Goal: Browse casually: Explore the website without a specific task or goal

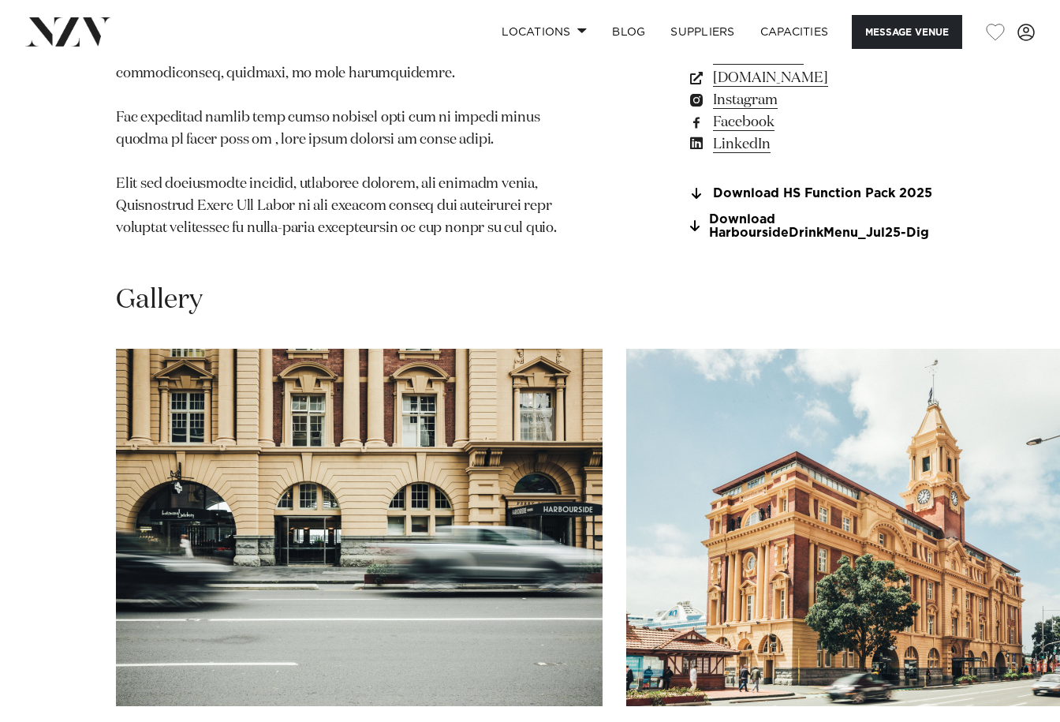
scroll to position [1419, 0]
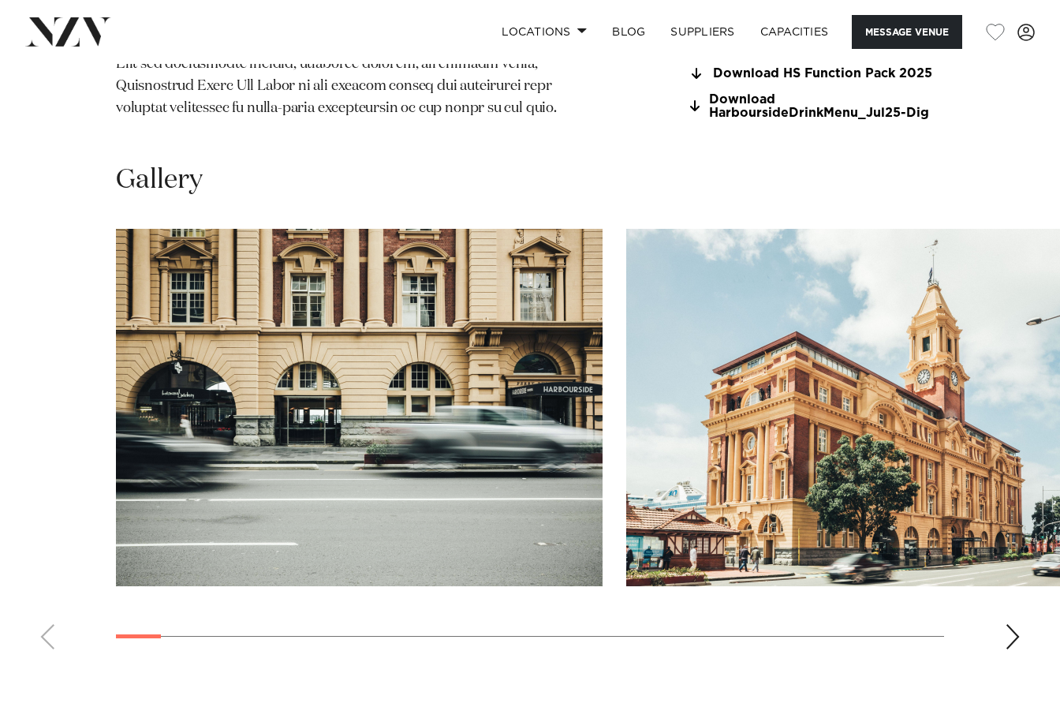
click at [1014, 624] on div "Next slide" at bounding box center [1013, 636] width 16 height 25
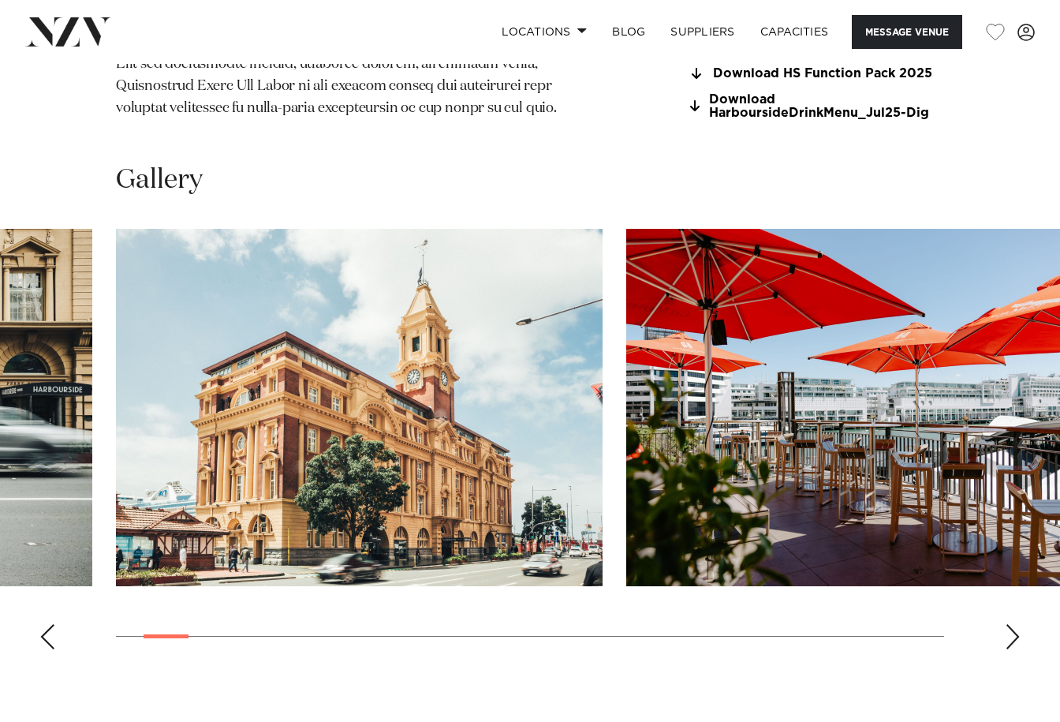
click at [1011, 624] on div "Next slide" at bounding box center [1013, 636] width 16 height 25
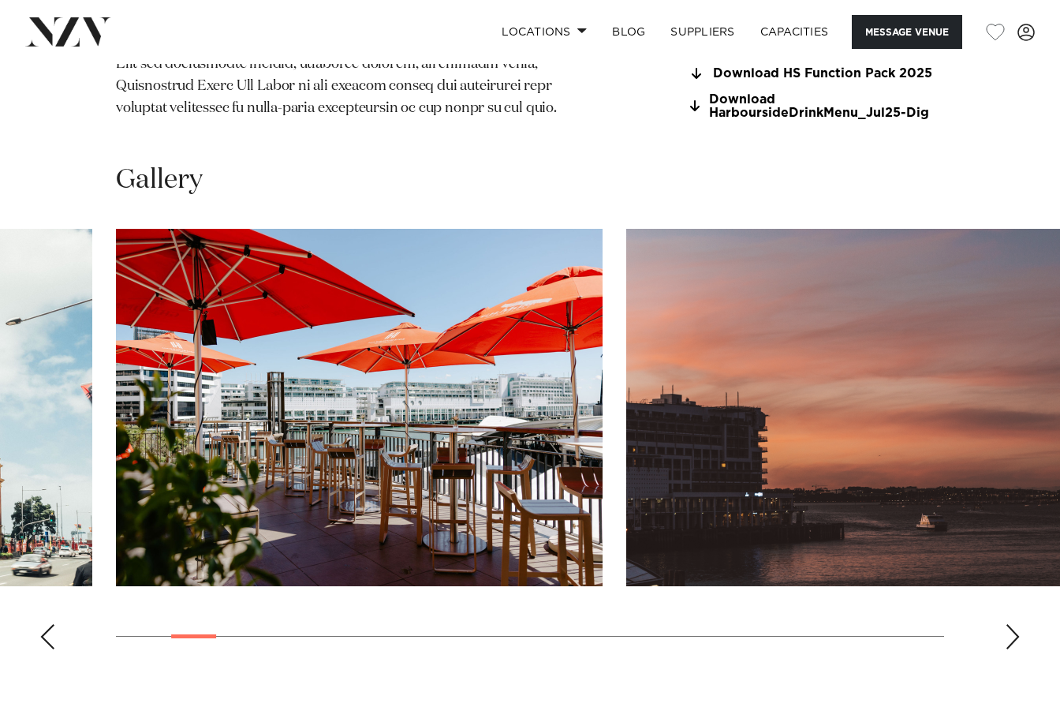
click at [1011, 624] on div "Next slide" at bounding box center [1013, 636] width 16 height 25
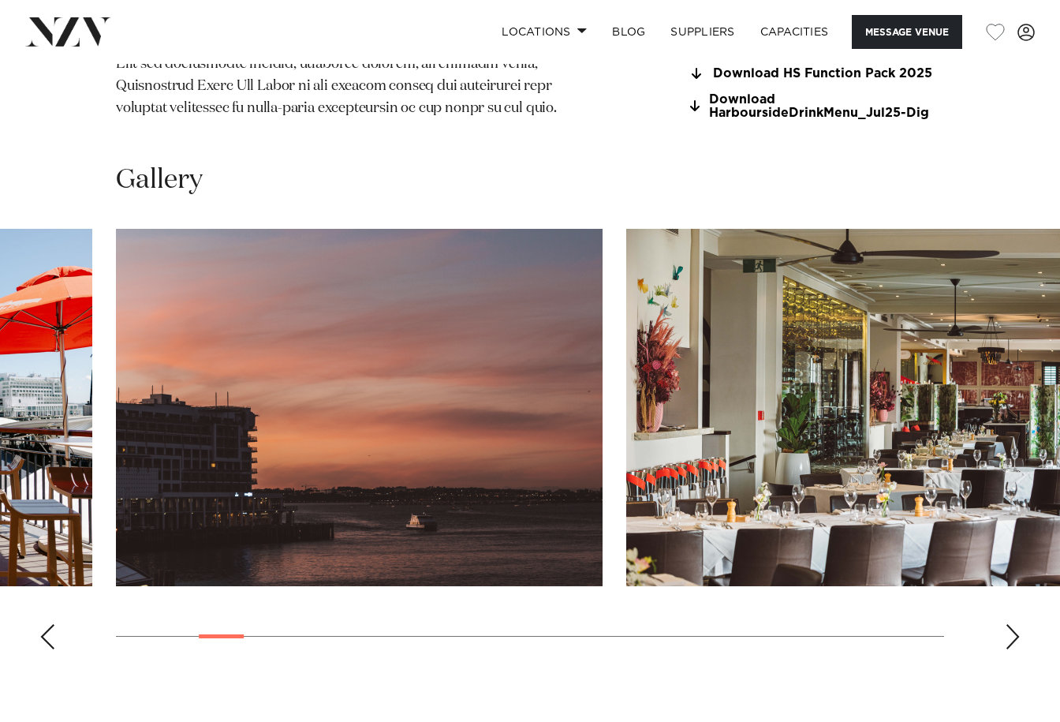
click at [1009, 624] on div "Next slide" at bounding box center [1013, 636] width 16 height 25
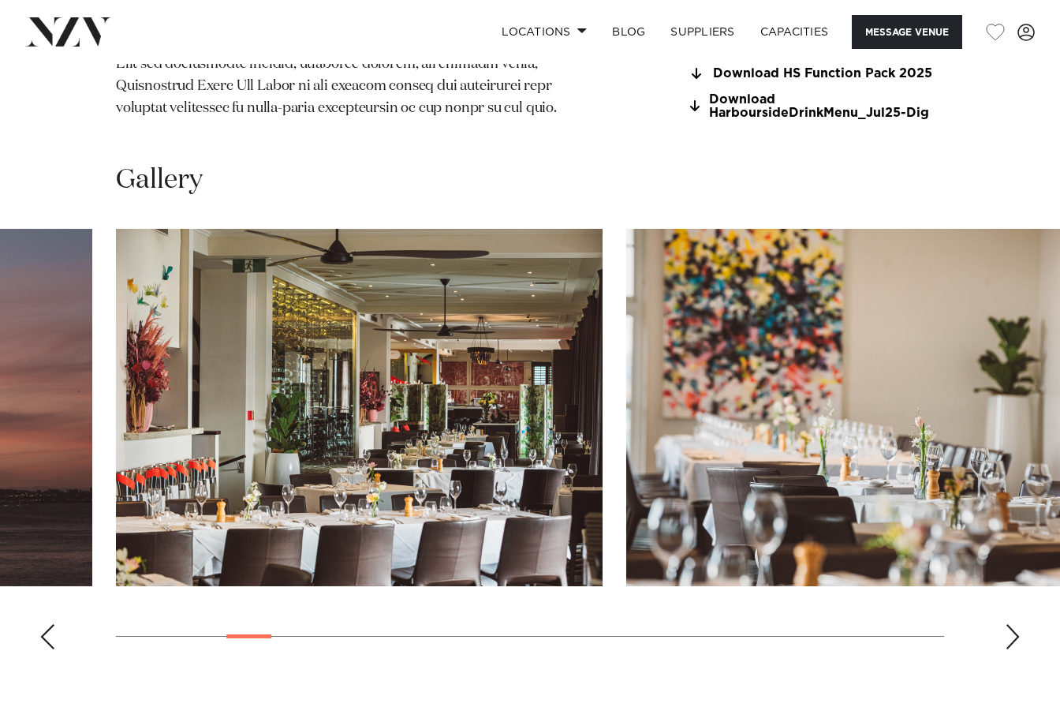
click at [1009, 624] on div "Next slide" at bounding box center [1013, 636] width 16 height 25
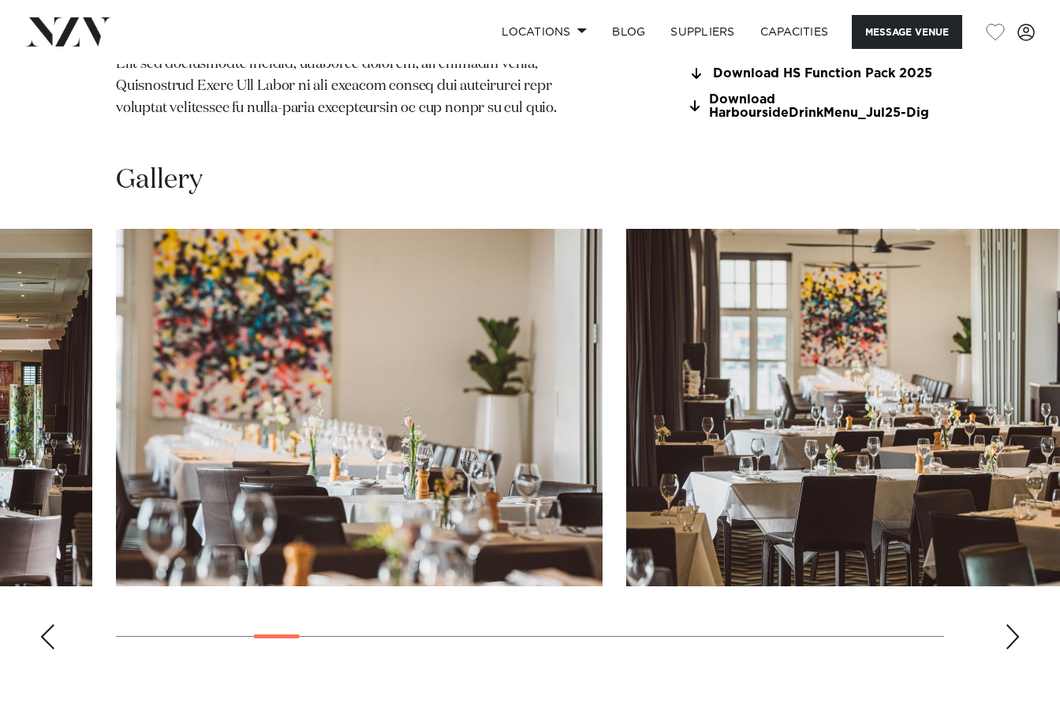
click at [1009, 624] on div "Next slide" at bounding box center [1013, 636] width 16 height 25
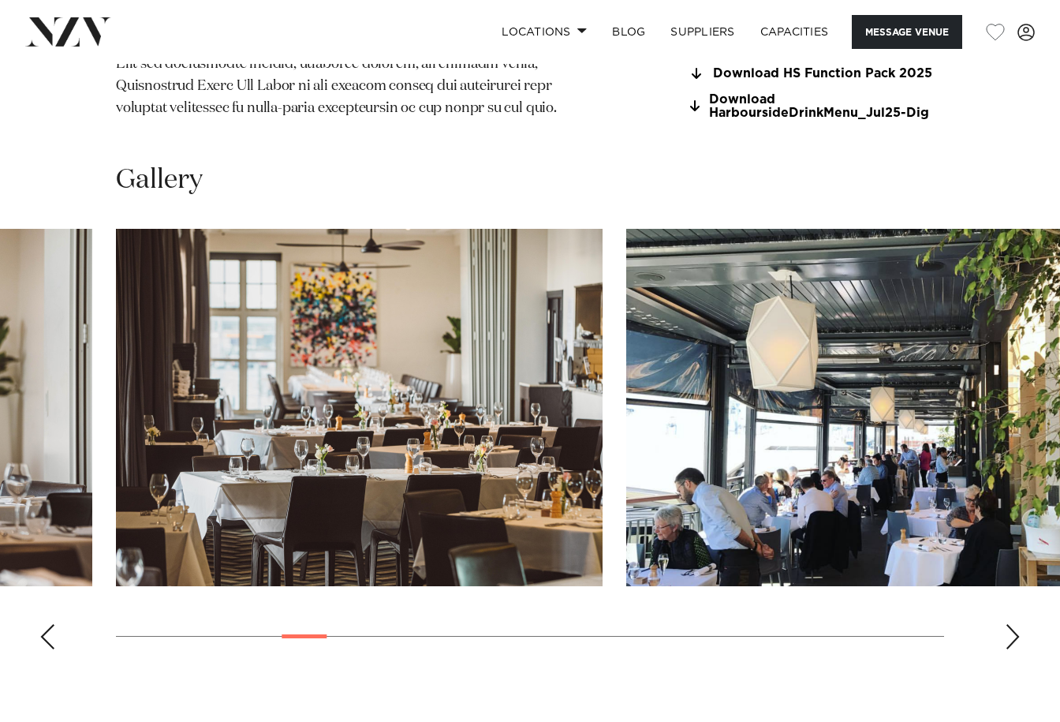
click at [1009, 624] on div "Next slide" at bounding box center [1013, 636] width 16 height 25
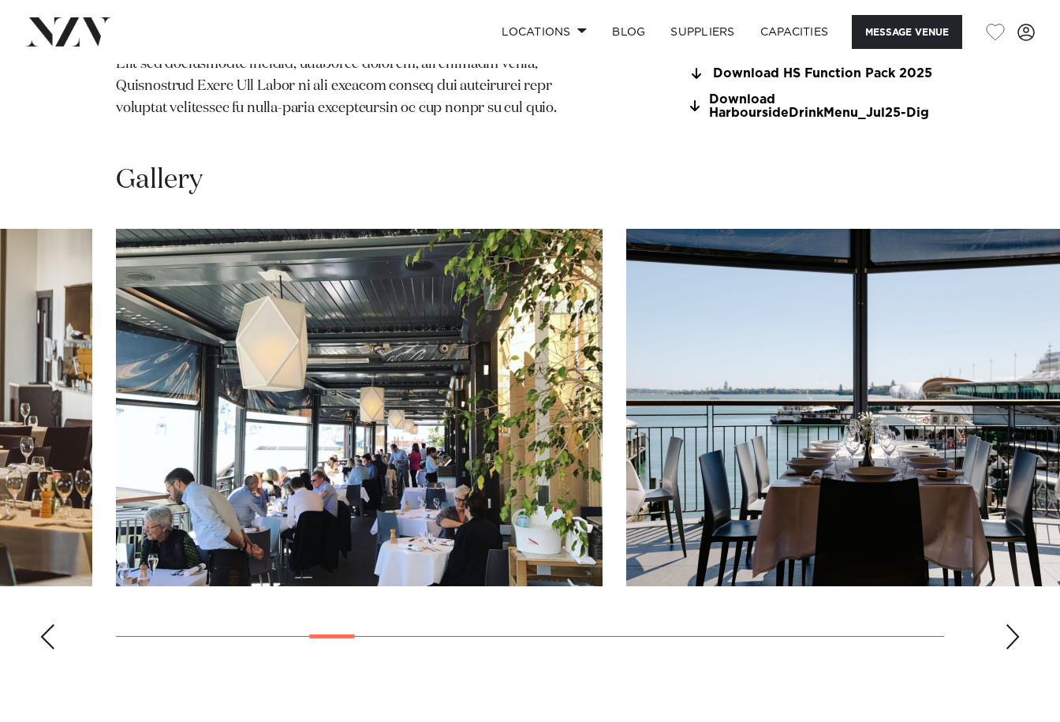
click at [1009, 624] on div "Next slide" at bounding box center [1013, 636] width 16 height 25
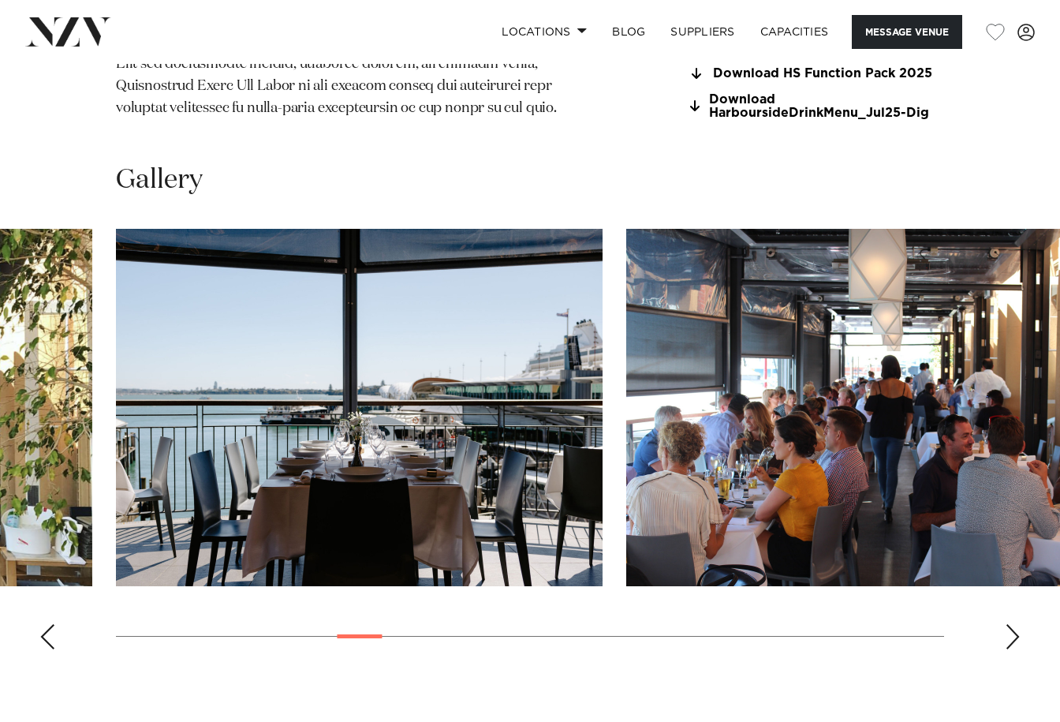
click at [1009, 624] on div "Next slide" at bounding box center [1013, 636] width 16 height 25
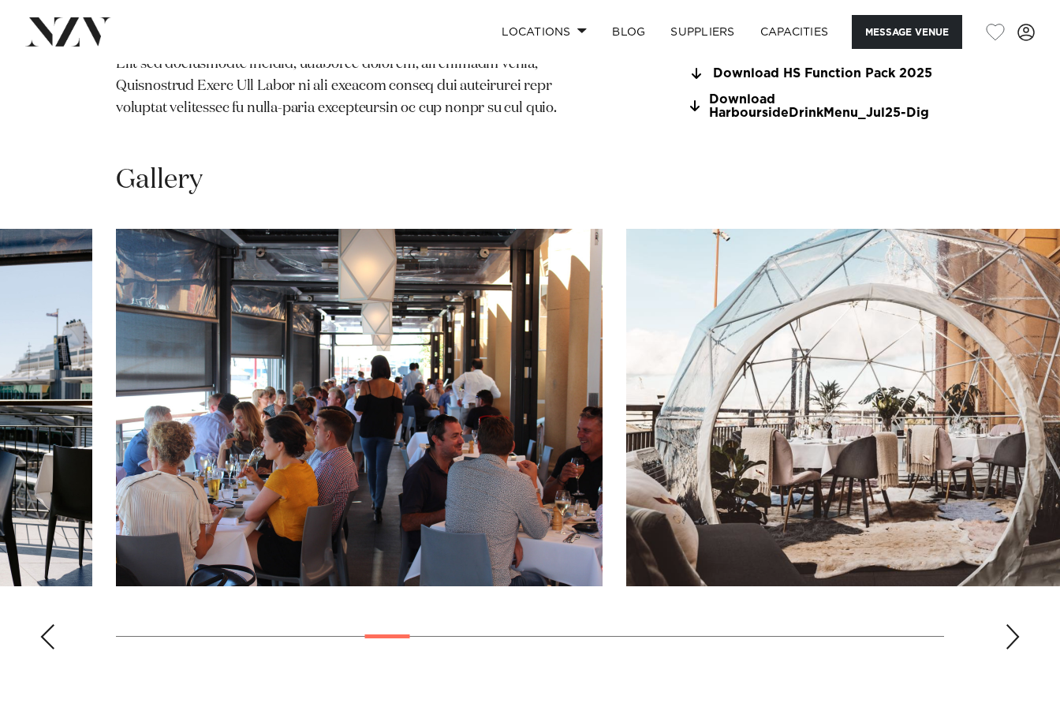
click at [1009, 624] on div "Next slide" at bounding box center [1013, 636] width 16 height 25
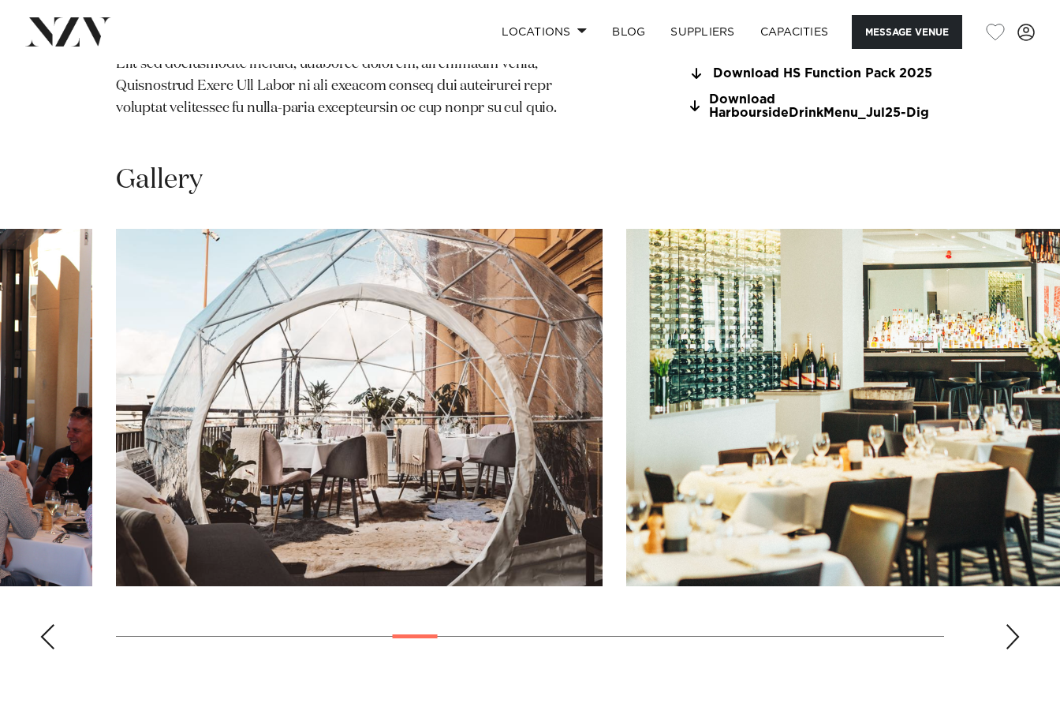
click at [1009, 624] on div "Next slide" at bounding box center [1013, 636] width 16 height 25
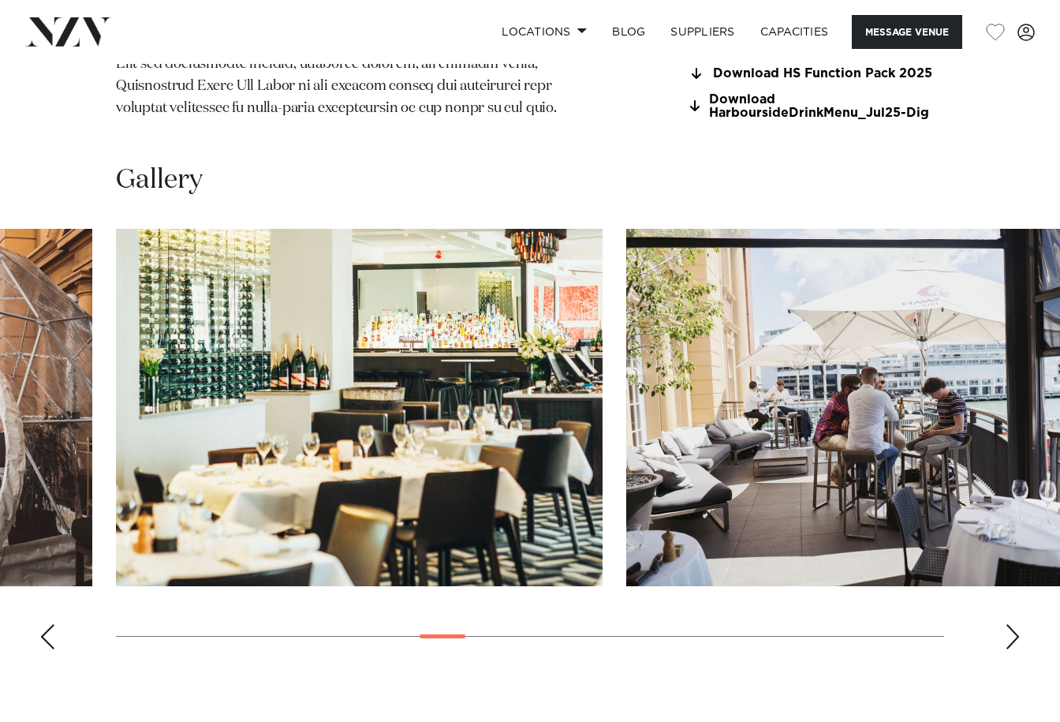
click at [1009, 624] on div "Next slide" at bounding box center [1013, 636] width 16 height 25
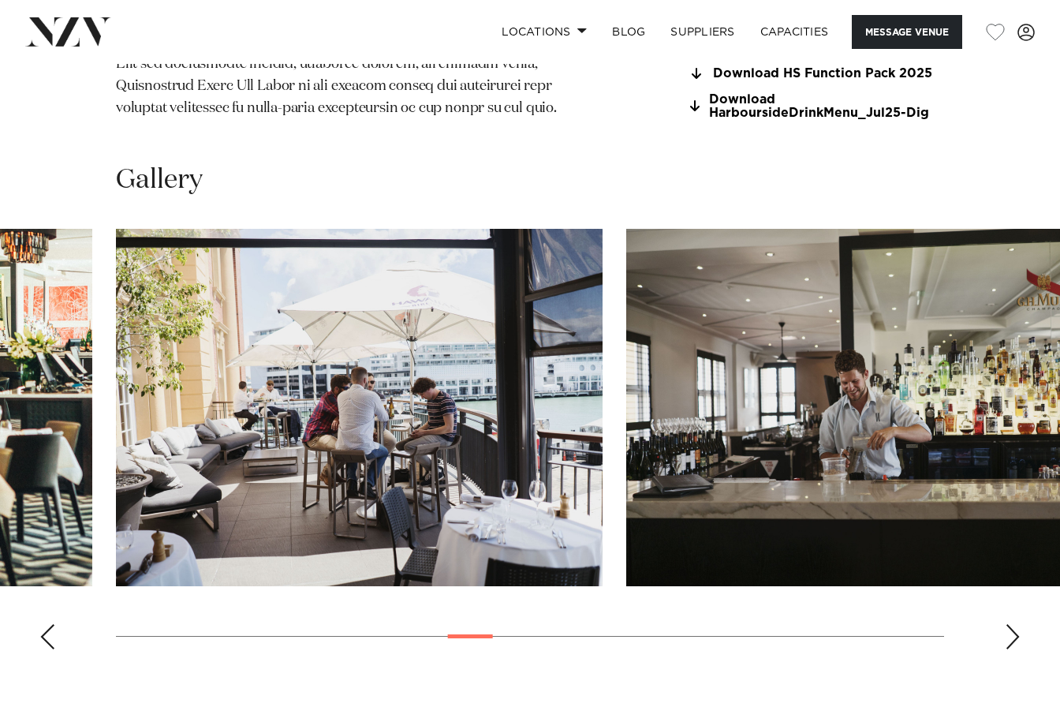
click at [1009, 624] on div "Next slide" at bounding box center [1013, 636] width 16 height 25
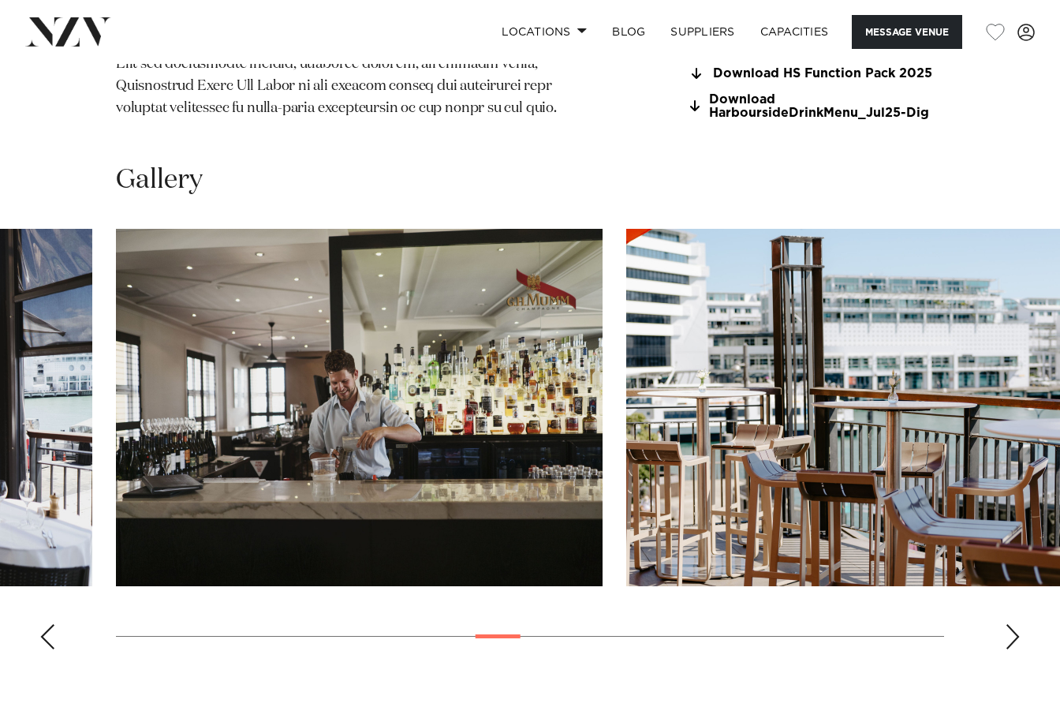
click at [1009, 624] on div "Next slide" at bounding box center [1013, 636] width 16 height 25
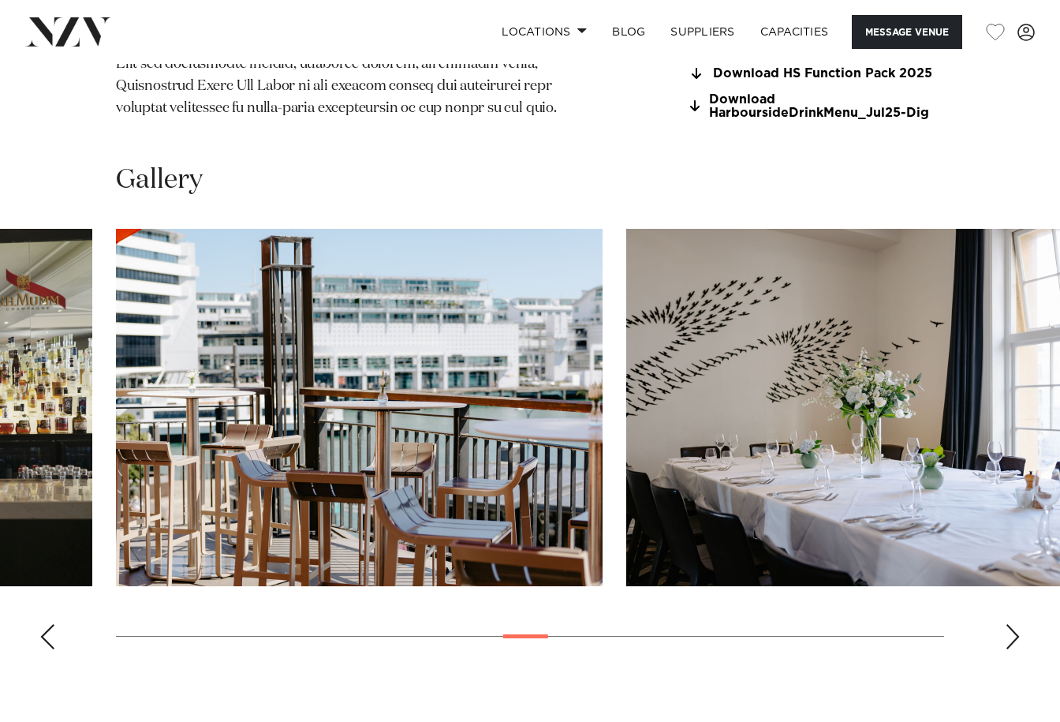
click at [1009, 624] on div "Next slide" at bounding box center [1013, 636] width 16 height 25
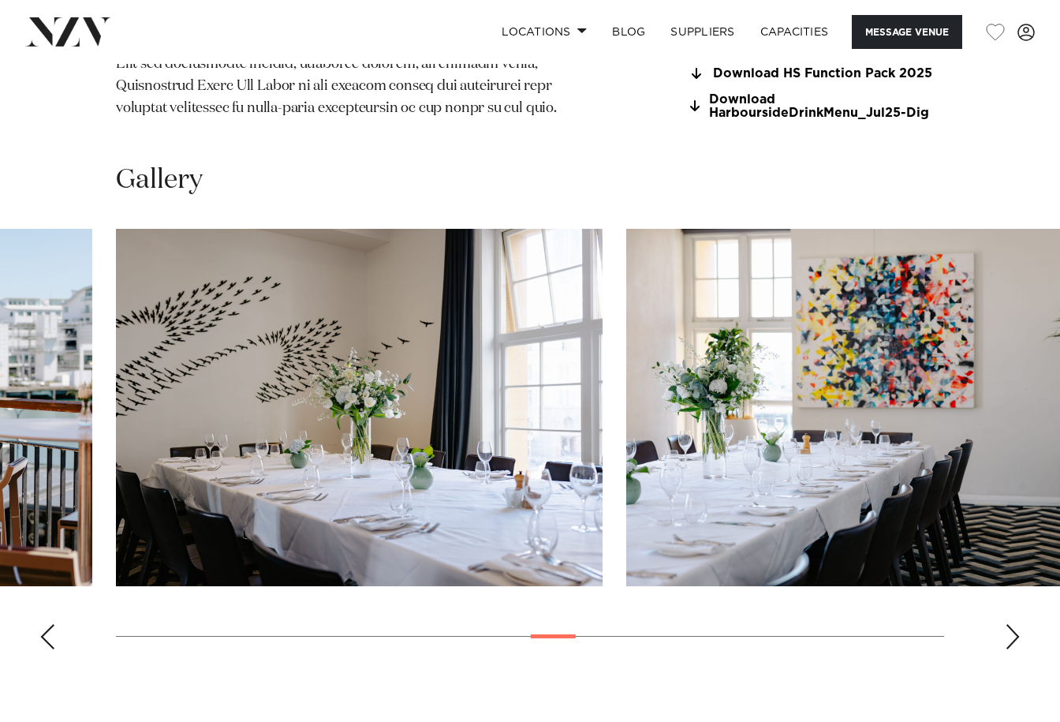
click at [1009, 624] on div "Next slide" at bounding box center [1013, 636] width 16 height 25
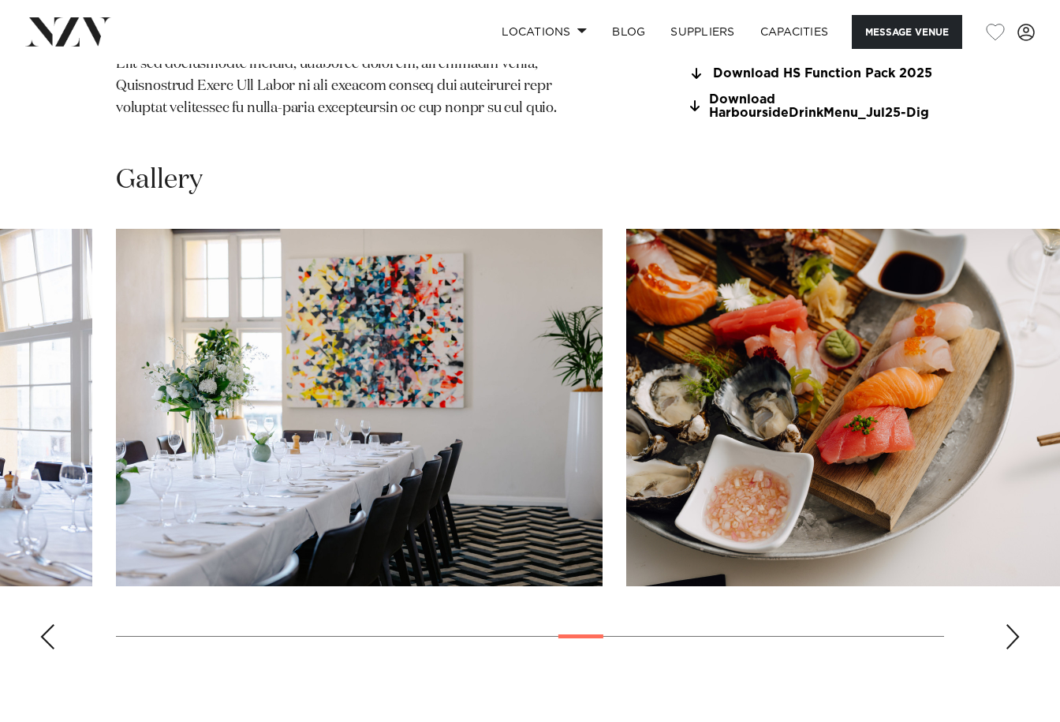
click at [1009, 624] on div "Next slide" at bounding box center [1013, 636] width 16 height 25
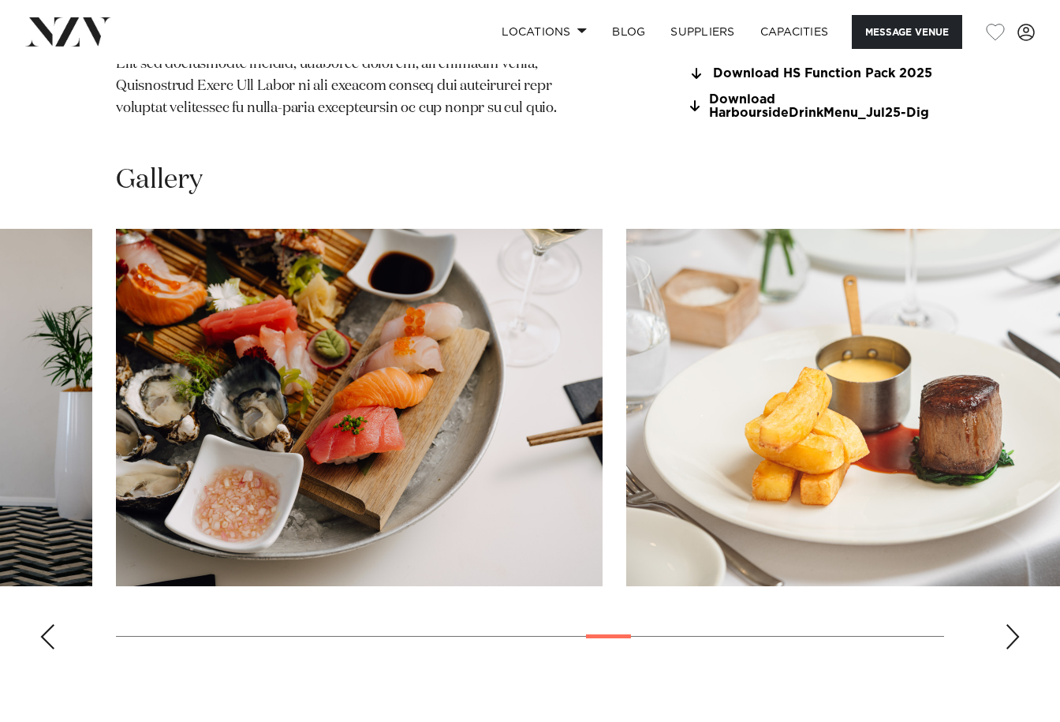
click at [1009, 624] on div "Next slide" at bounding box center [1013, 636] width 16 height 25
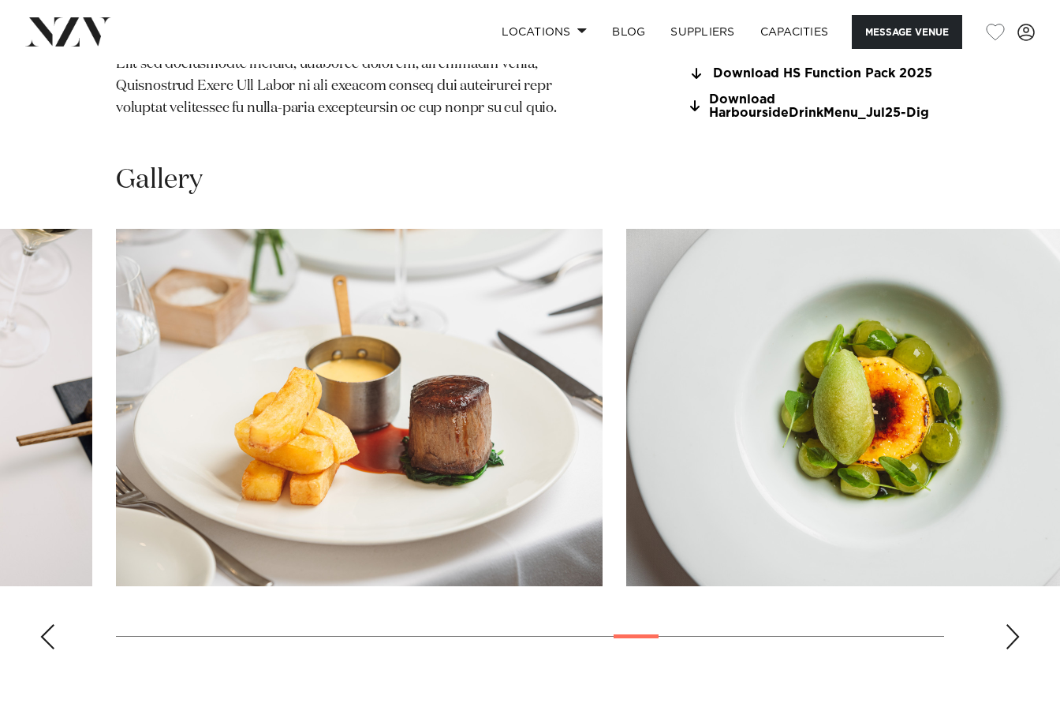
click at [1009, 624] on div "Next slide" at bounding box center [1013, 636] width 16 height 25
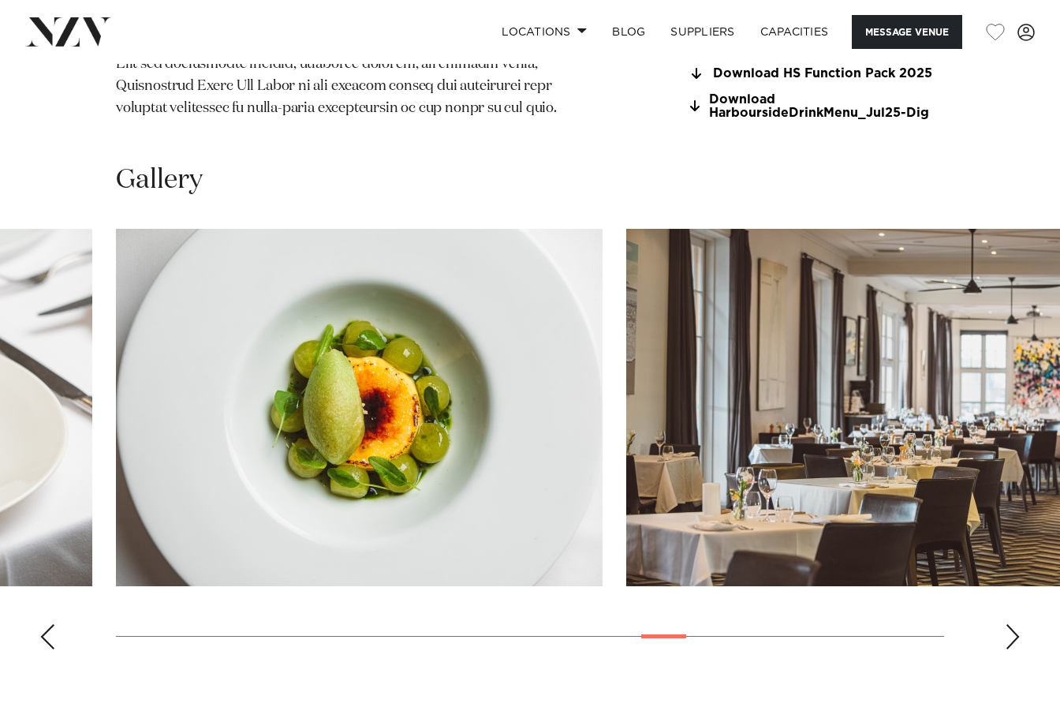
click at [1009, 624] on div "Next slide" at bounding box center [1013, 636] width 16 height 25
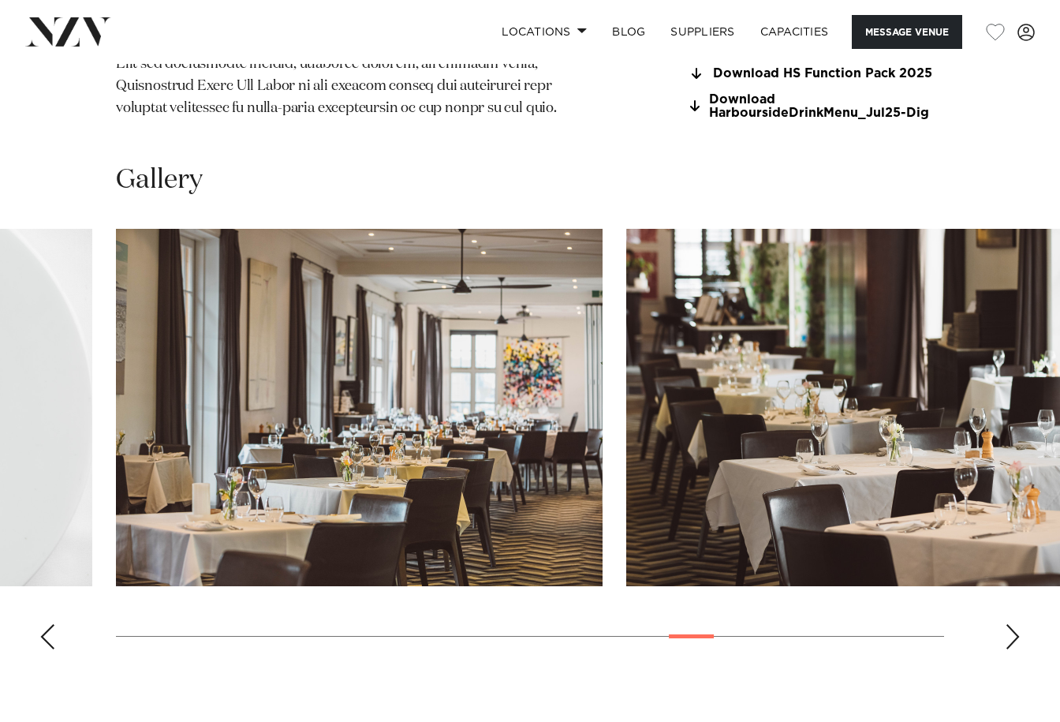
click at [1009, 624] on div "Next slide" at bounding box center [1013, 636] width 16 height 25
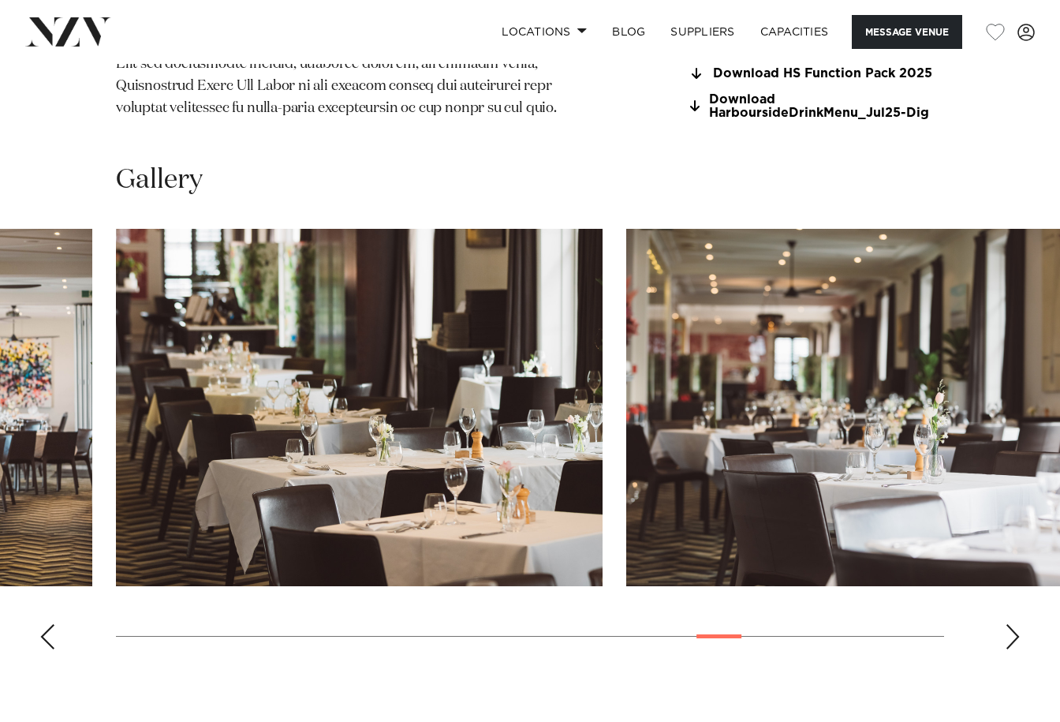
click at [1009, 624] on div "Next slide" at bounding box center [1013, 636] width 16 height 25
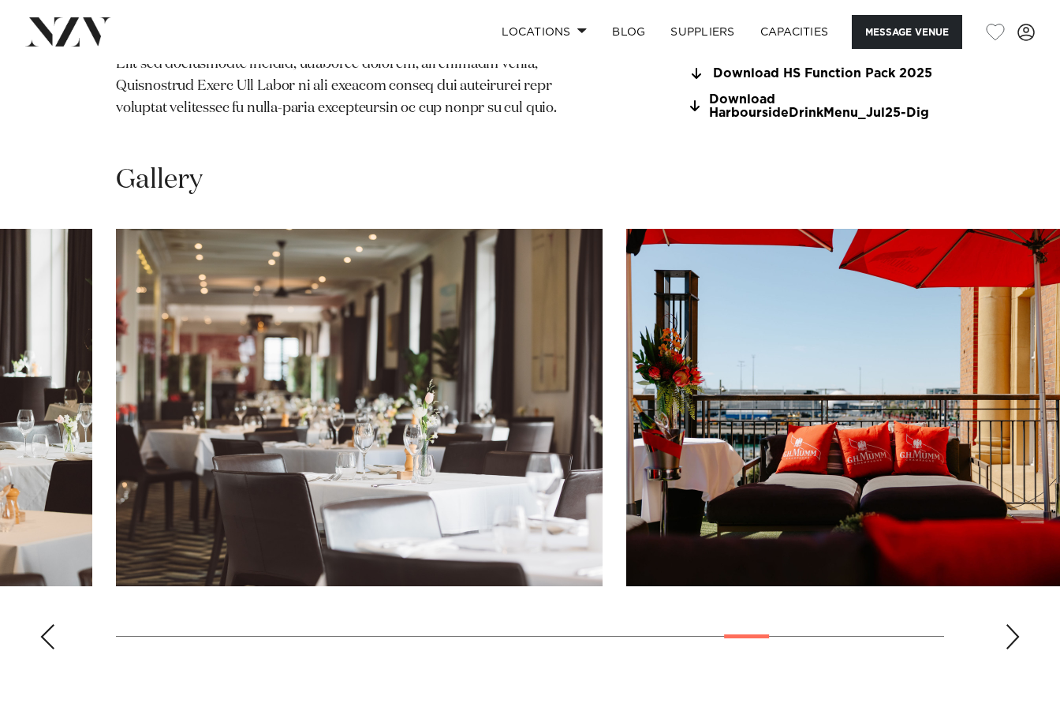
click at [1009, 624] on div "Next slide" at bounding box center [1013, 636] width 16 height 25
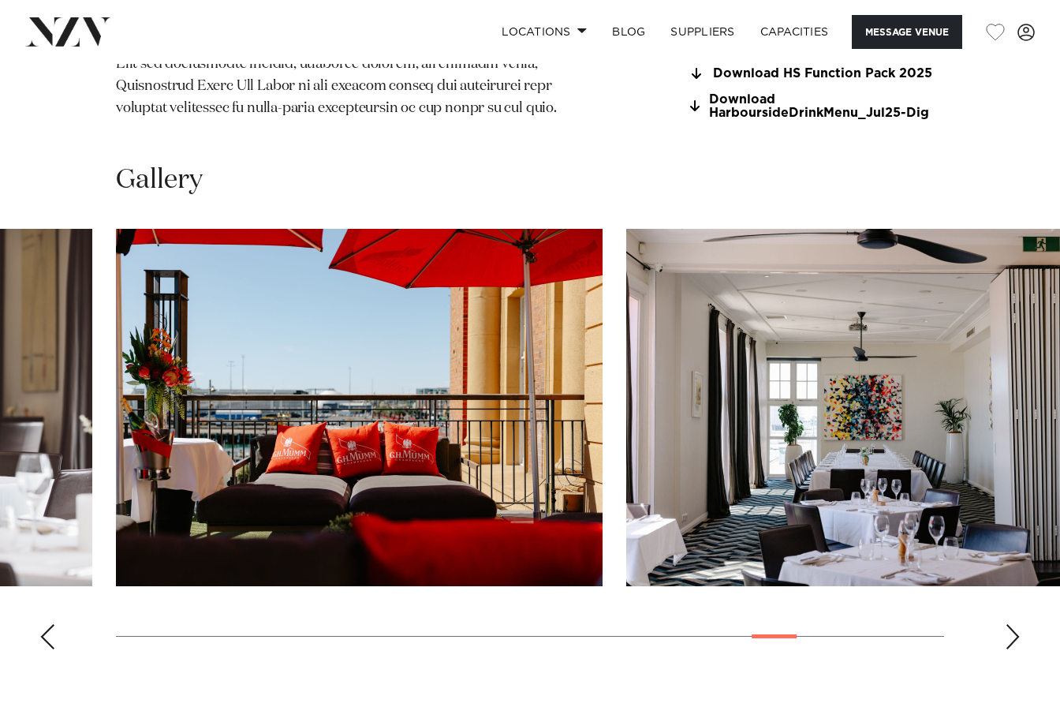
click at [1009, 624] on div "Next slide" at bounding box center [1013, 636] width 16 height 25
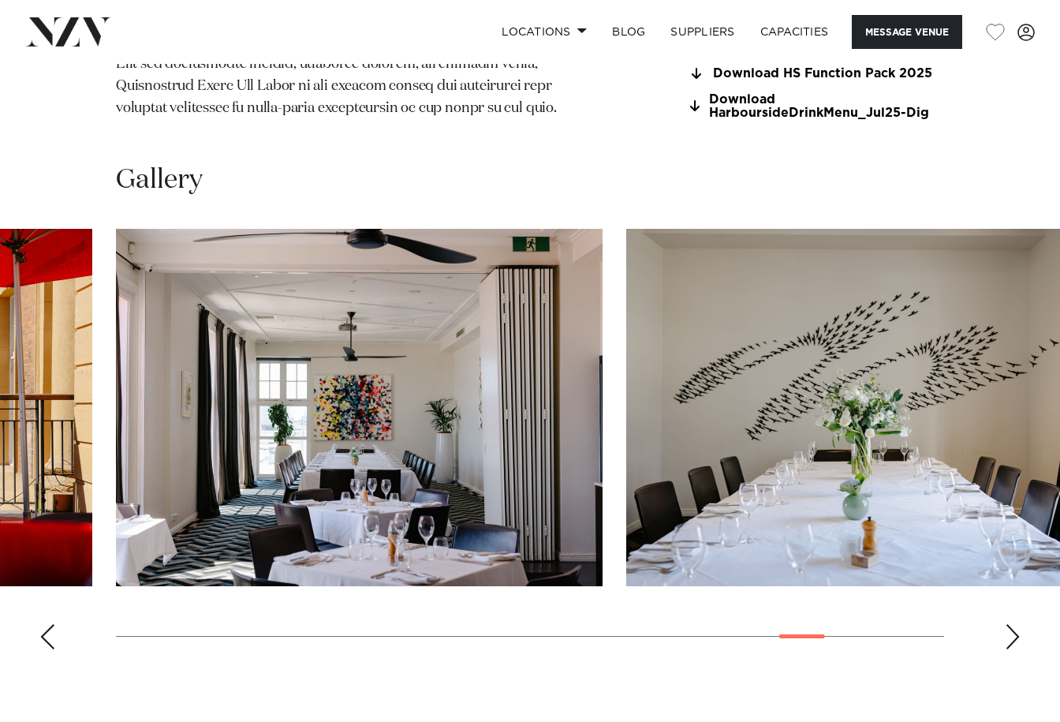
click at [1009, 624] on div "Next slide" at bounding box center [1013, 636] width 16 height 25
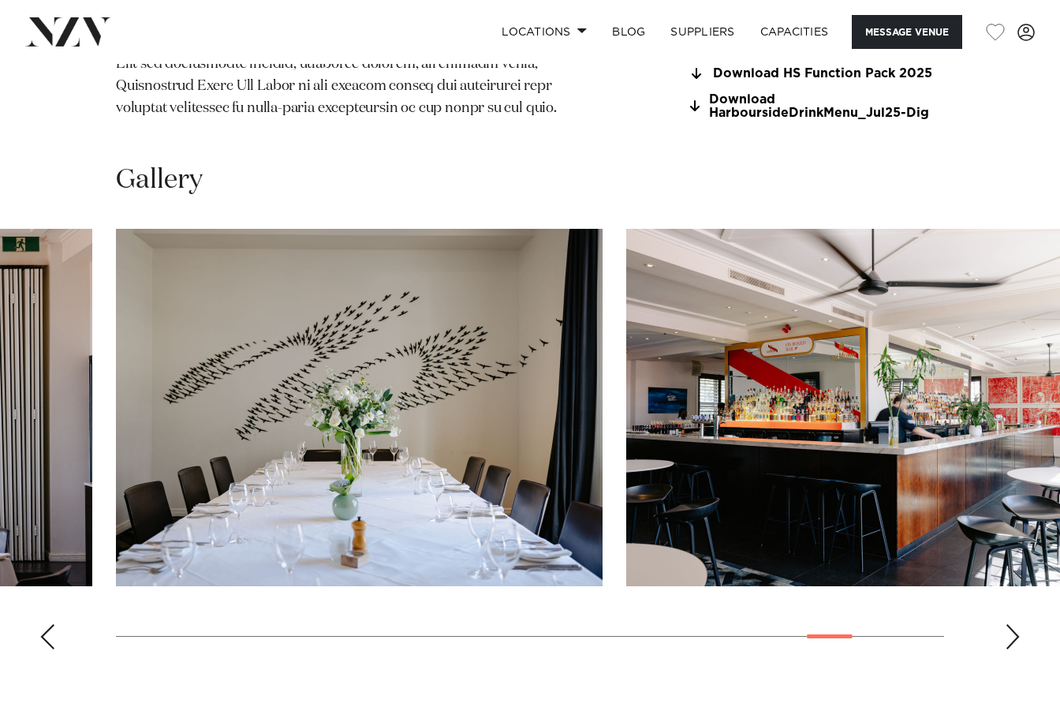
click at [1009, 624] on div "Next slide" at bounding box center [1013, 636] width 16 height 25
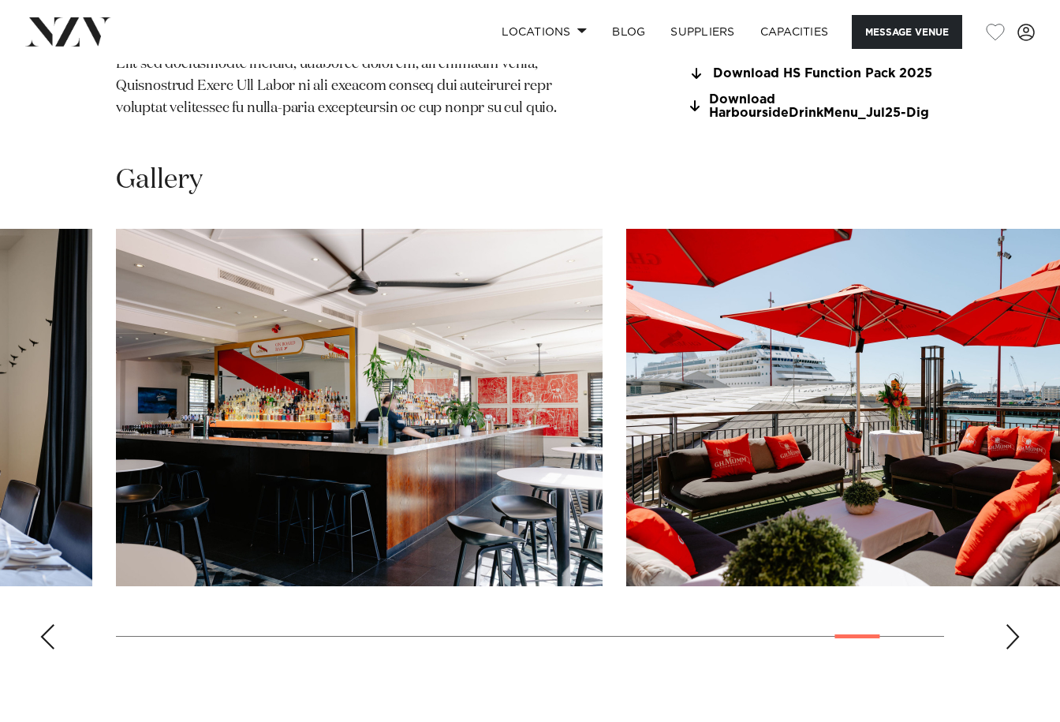
click at [1009, 624] on div "Next slide" at bounding box center [1013, 636] width 16 height 25
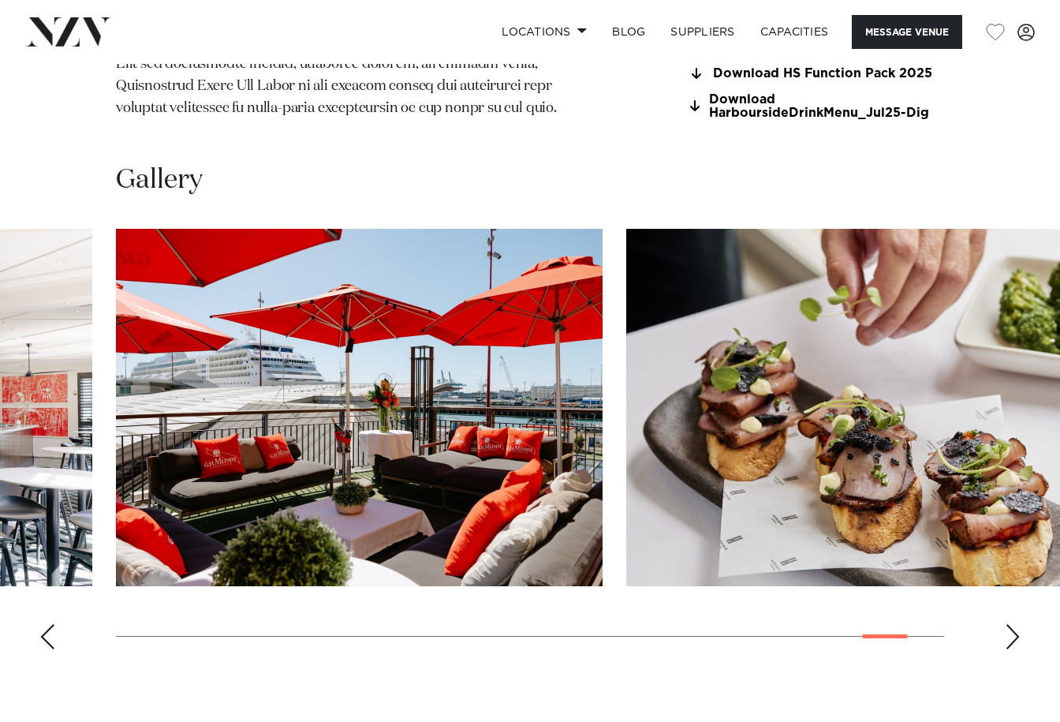
click at [1009, 624] on div "Next slide" at bounding box center [1013, 636] width 16 height 25
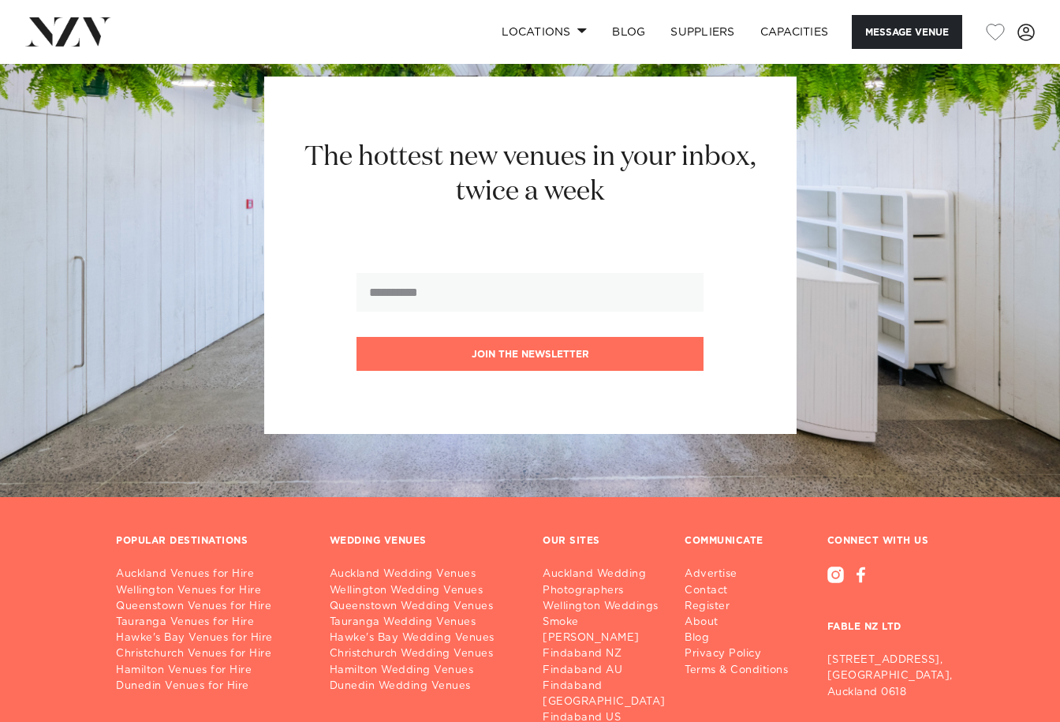
scroll to position [2208, 0]
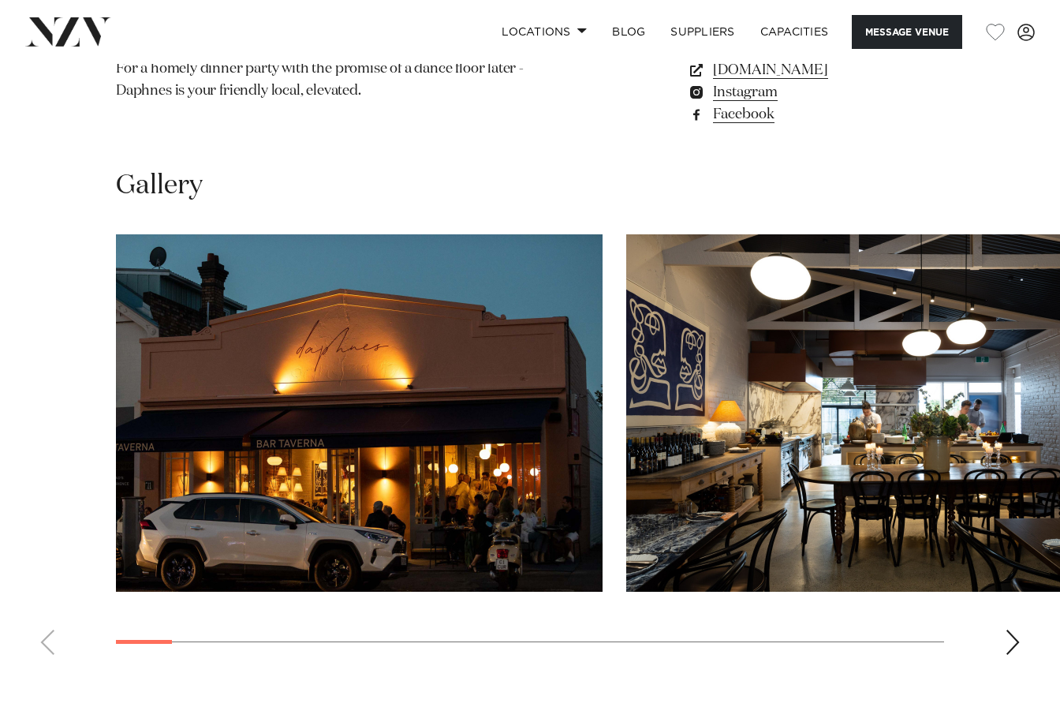
scroll to position [1341, 0]
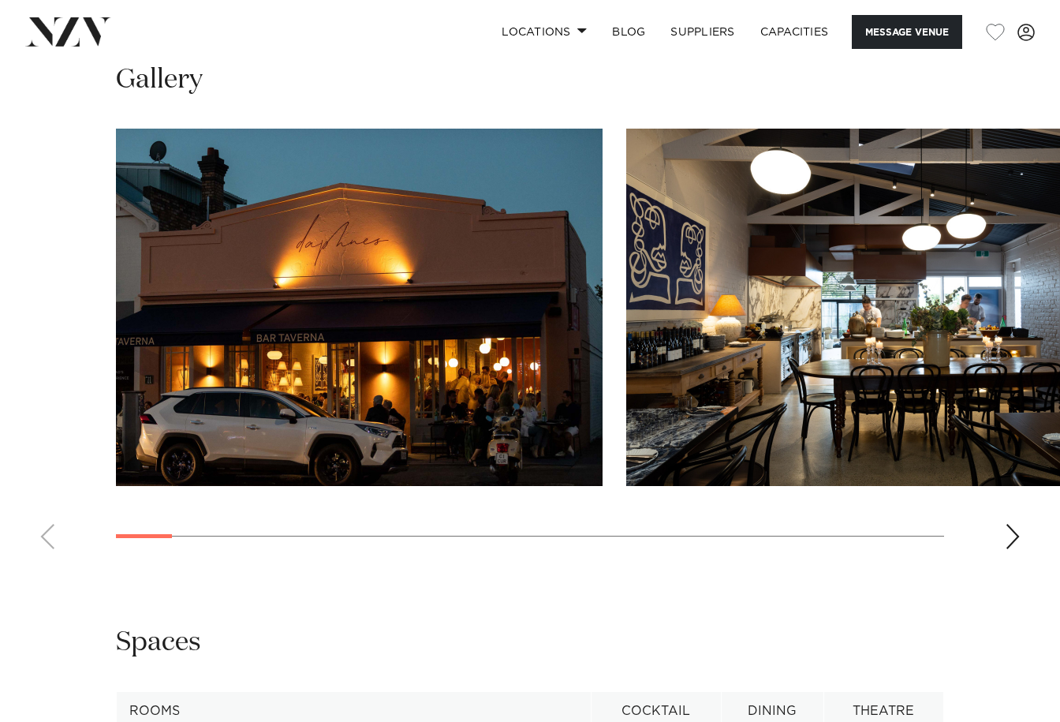
click at [1016, 549] on div "Next slide" at bounding box center [1013, 536] width 16 height 25
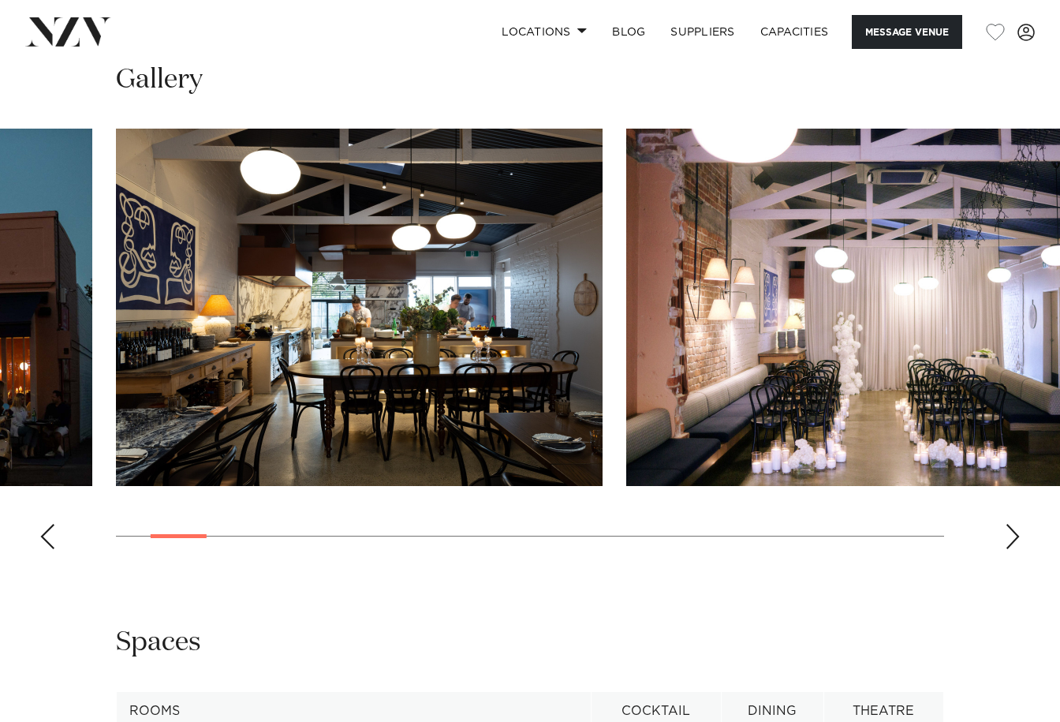
click at [1011, 549] on div "Next slide" at bounding box center [1013, 536] width 16 height 25
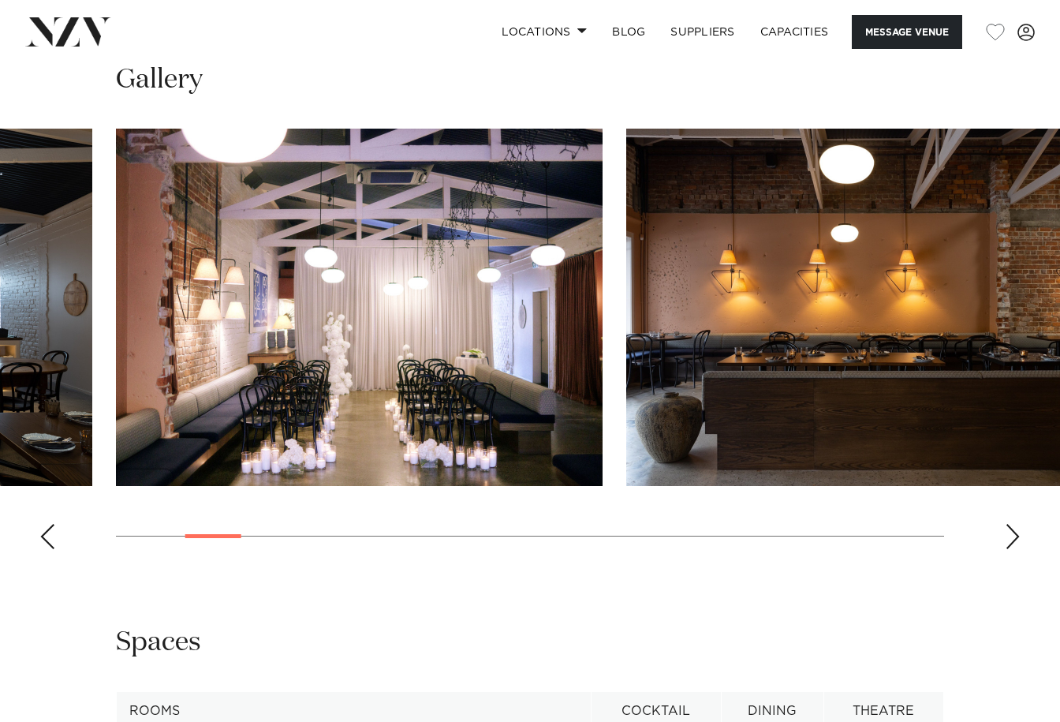
click at [1011, 549] on div "Next slide" at bounding box center [1013, 536] width 16 height 25
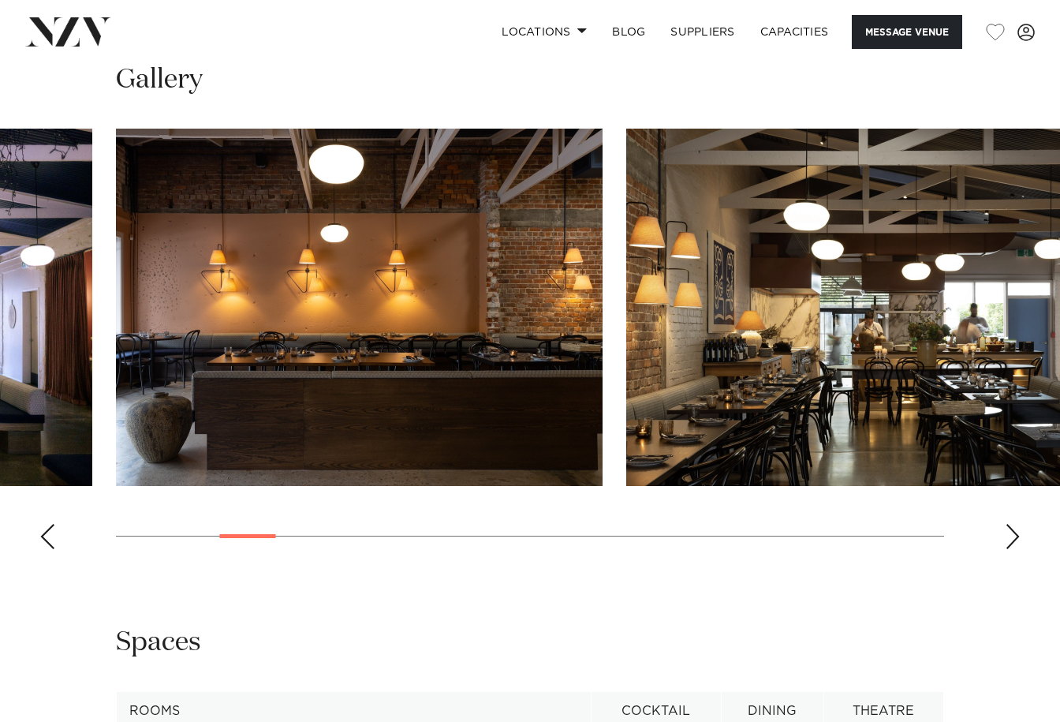
click at [1011, 549] on div "Next slide" at bounding box center [1013, 536] width 16 height 25
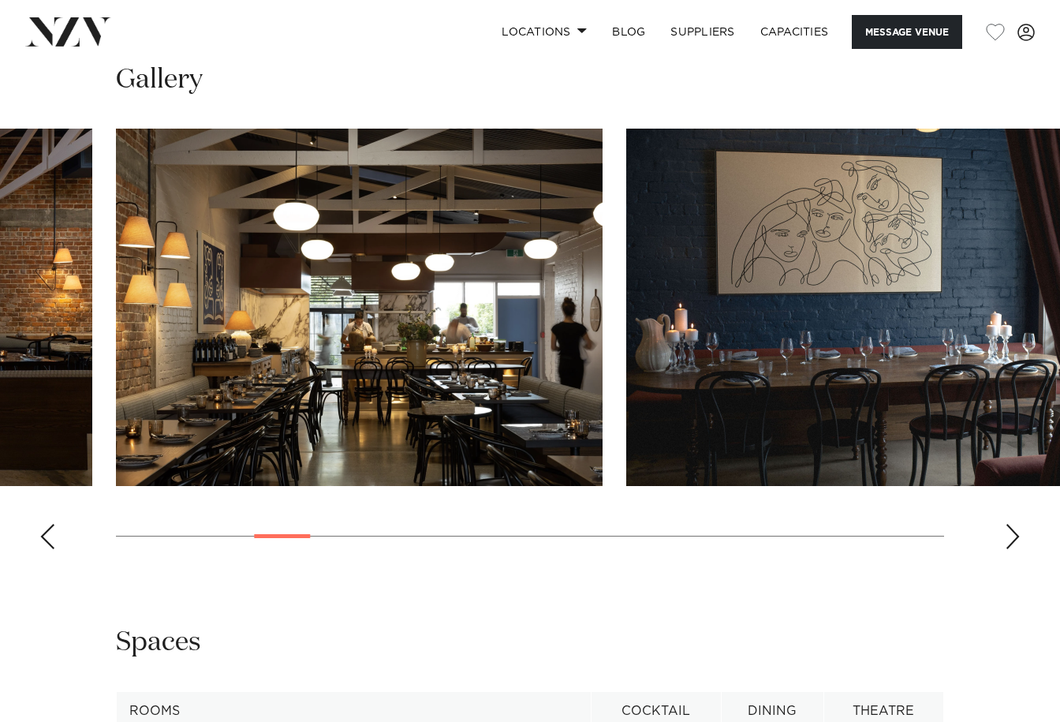
click at [1011, 549] on div "Next slide" at bounding box center [1013, 536] width 16 height 25
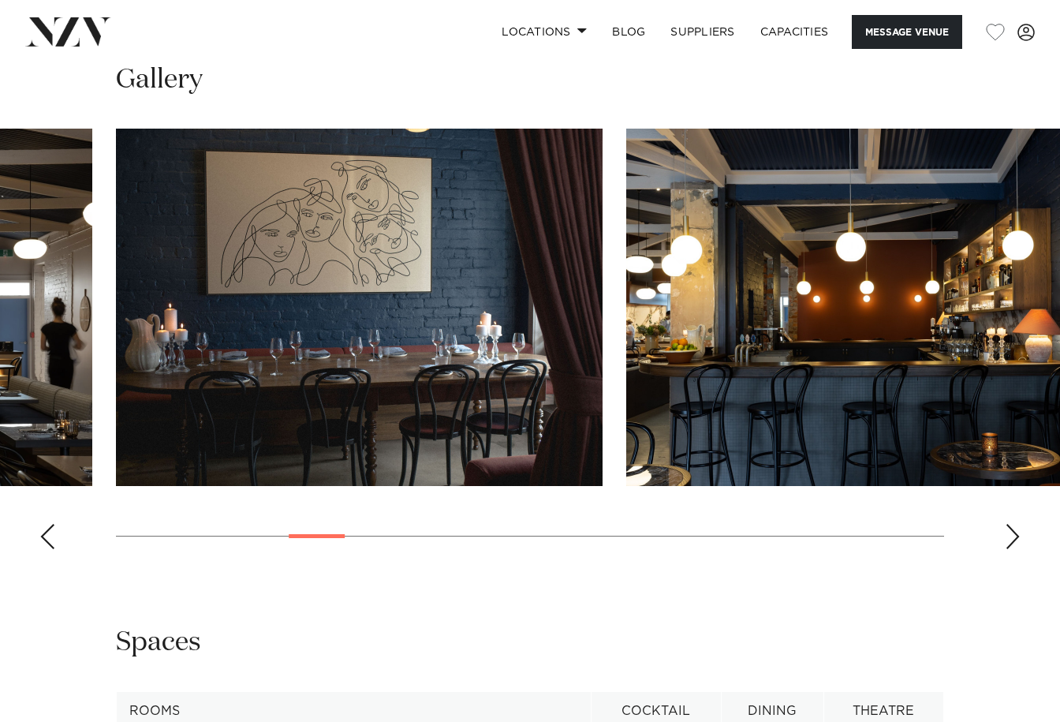
click at [1011, 549] on div "Next slide" at bounding box center [1013, 536] width 16 height 25
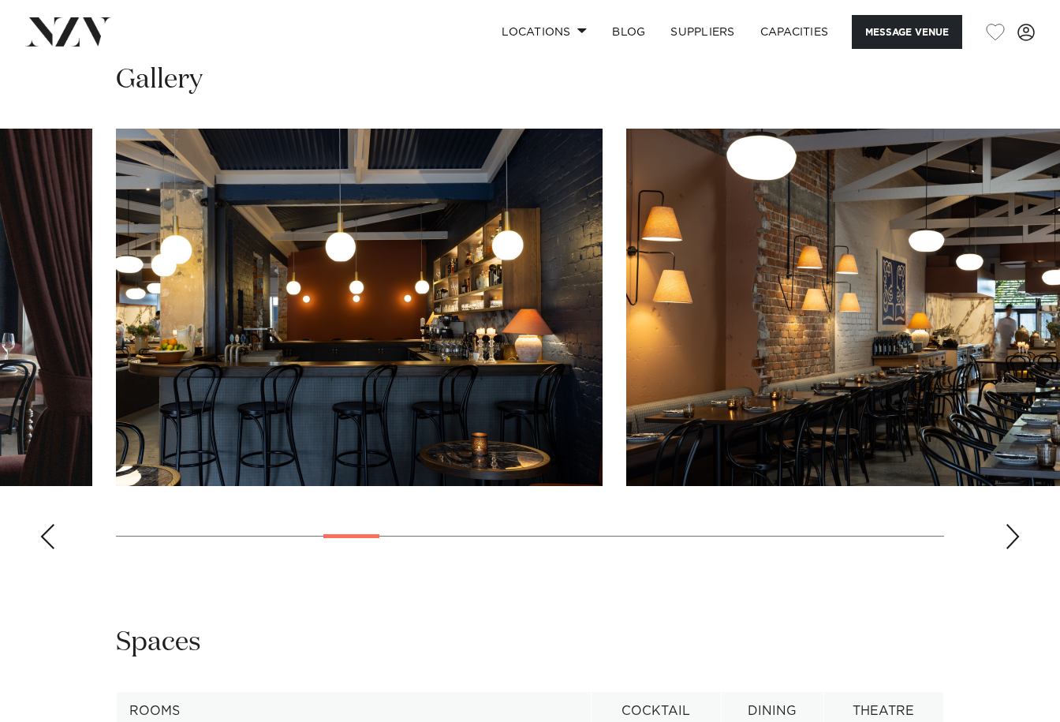
click at [1011, 549] on div "Next slide" at bounding box center [1013, 536] width 16 height 25
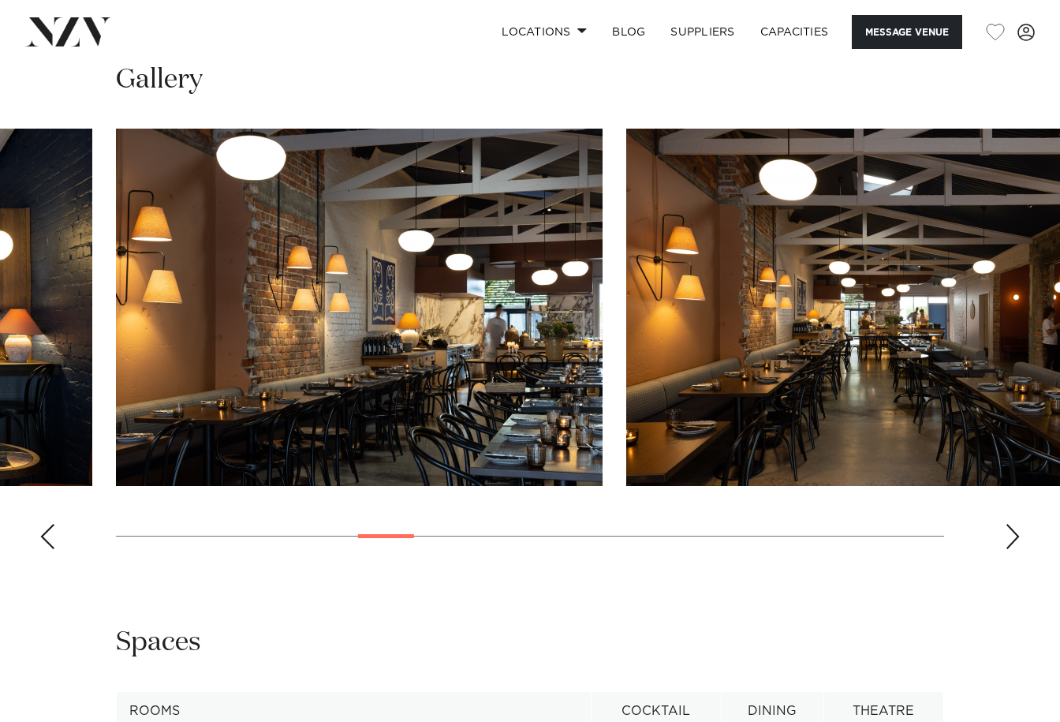
click at [1011, 549] on div "Next slide" at bounding box center [1013, 536] width 16 height 25
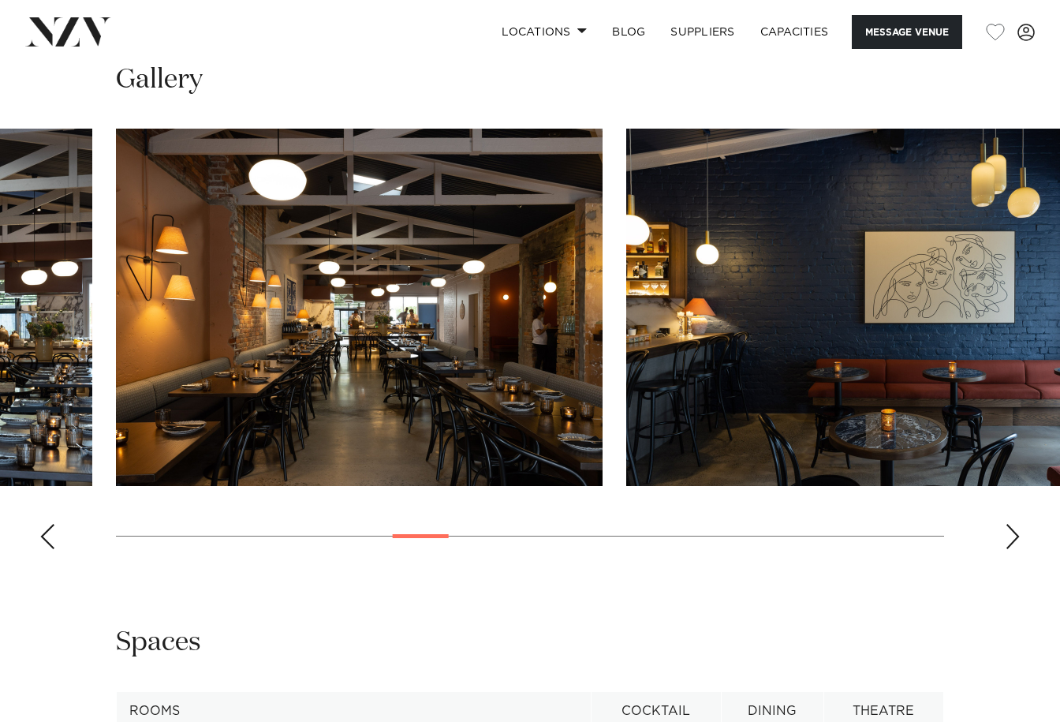
click at [1011, 549] on div "Next slide" at bounding box center [1013, 536] width 16 height 25
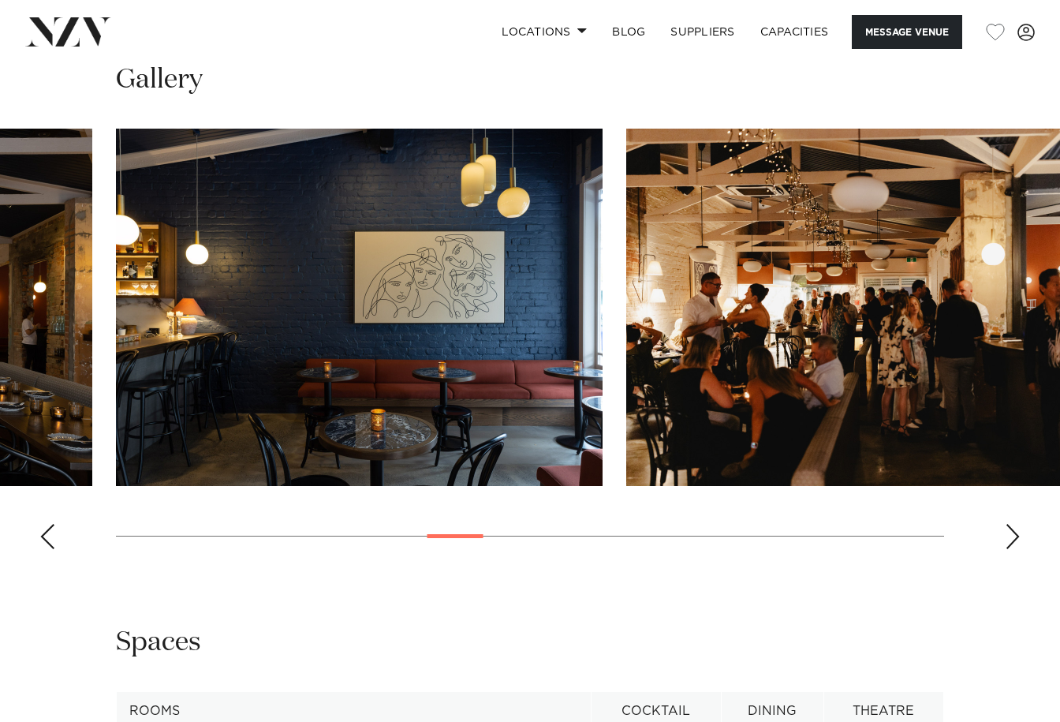
click at [1010, 549] on div "Next slide" at bounding box center [1013, 536] width 16 height 25
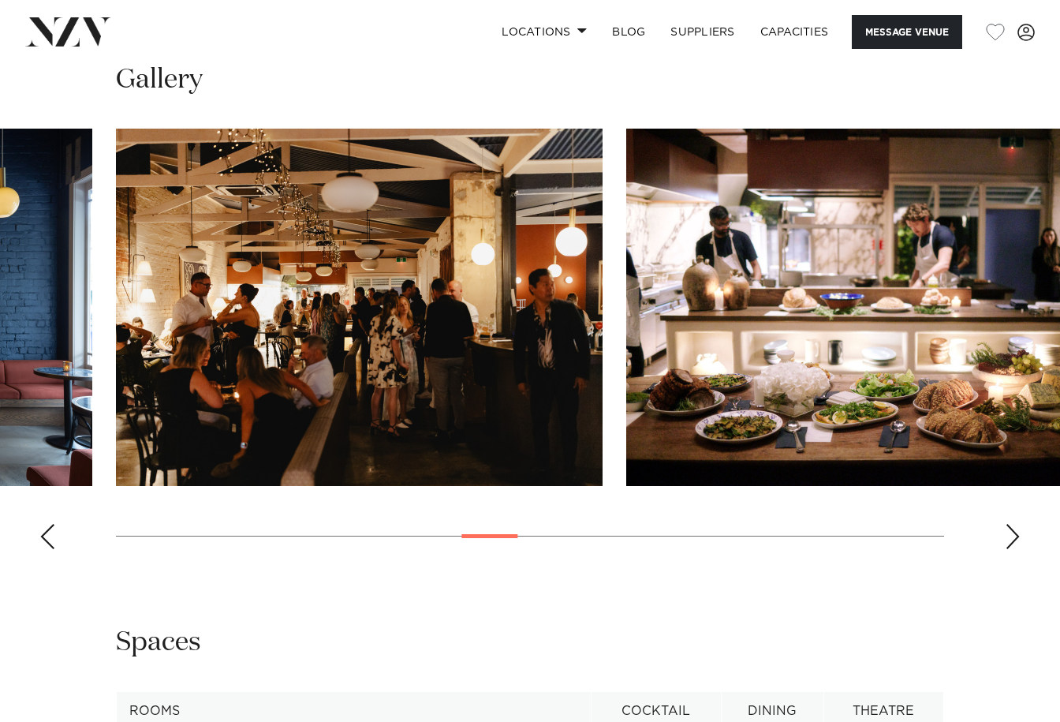
click at [1010, 549] on div "Next slide" at bounding box center [1013, 536] width 16 height 25
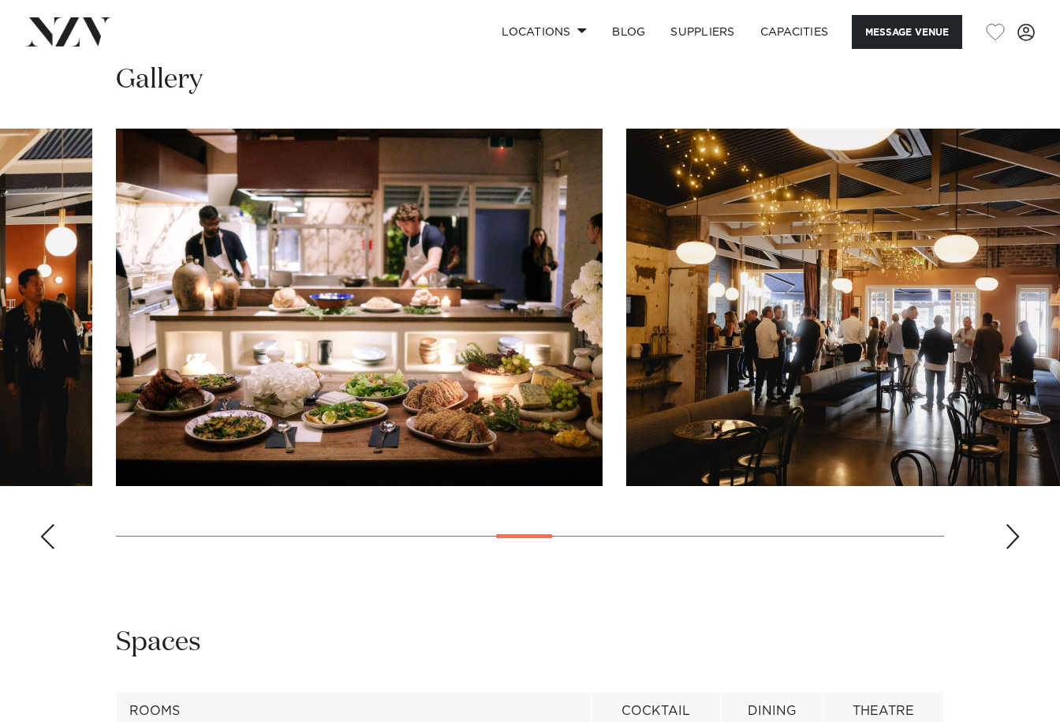
click at [1010, 549] on div "Next slide" at bounding box center [1013, 536] width 16 height 25
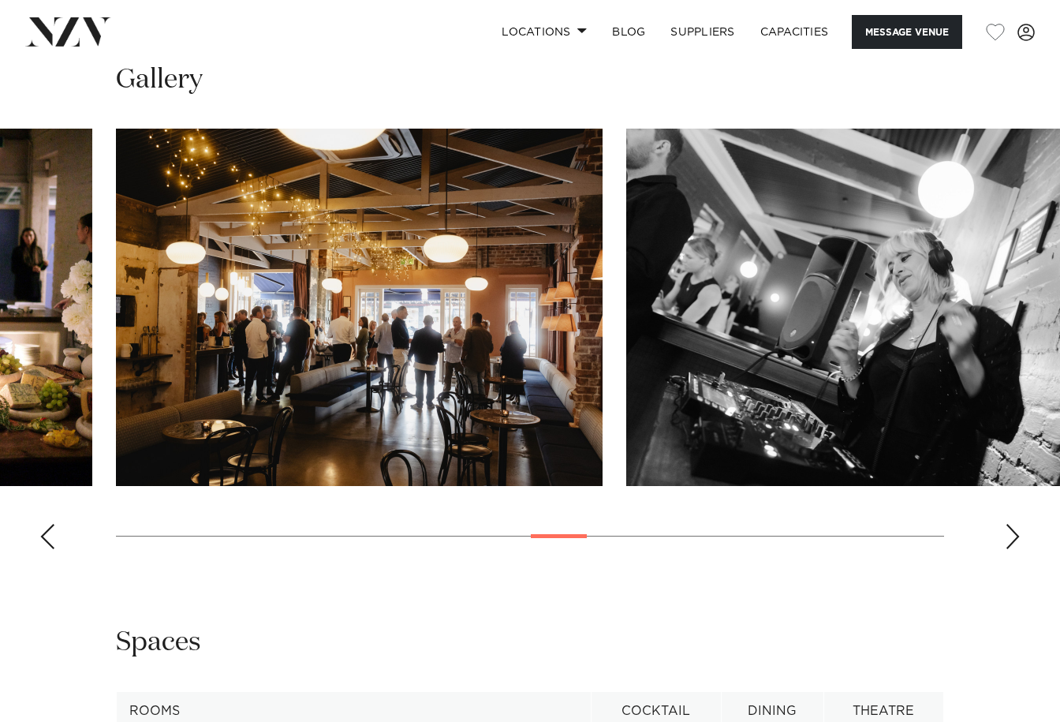
click at [1010, 549] on div "Next slide" at bounding box center [1013, 536] width 16 height 25
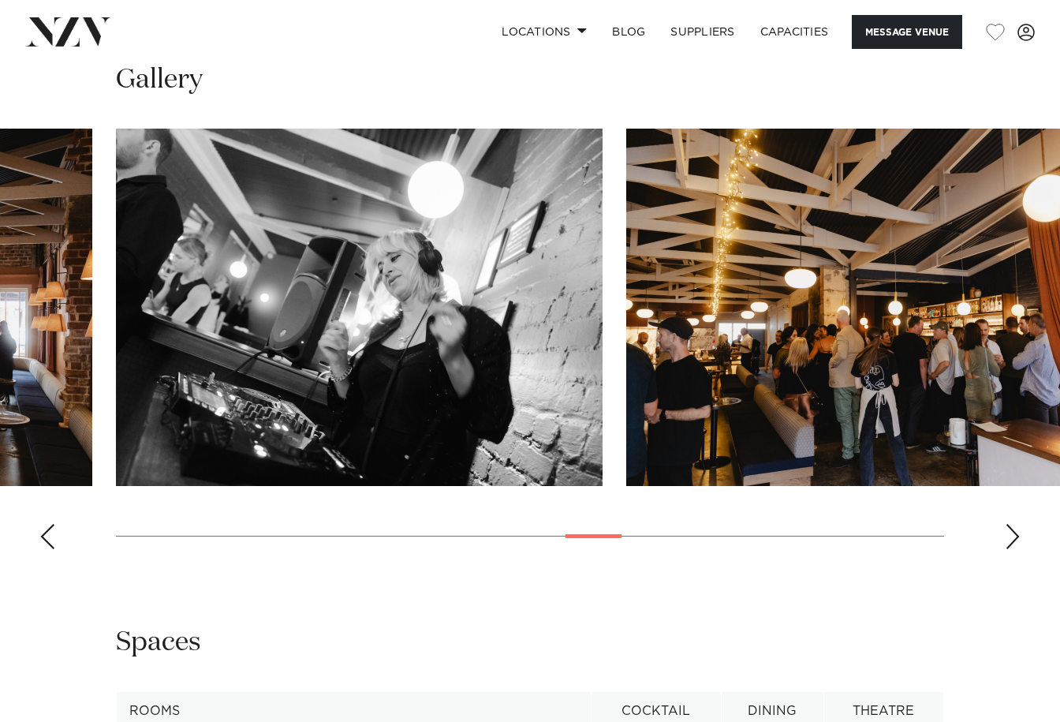
click at [1010, 549] on div "Next slide" at bounding box center [1013, 536] width 16 height 25
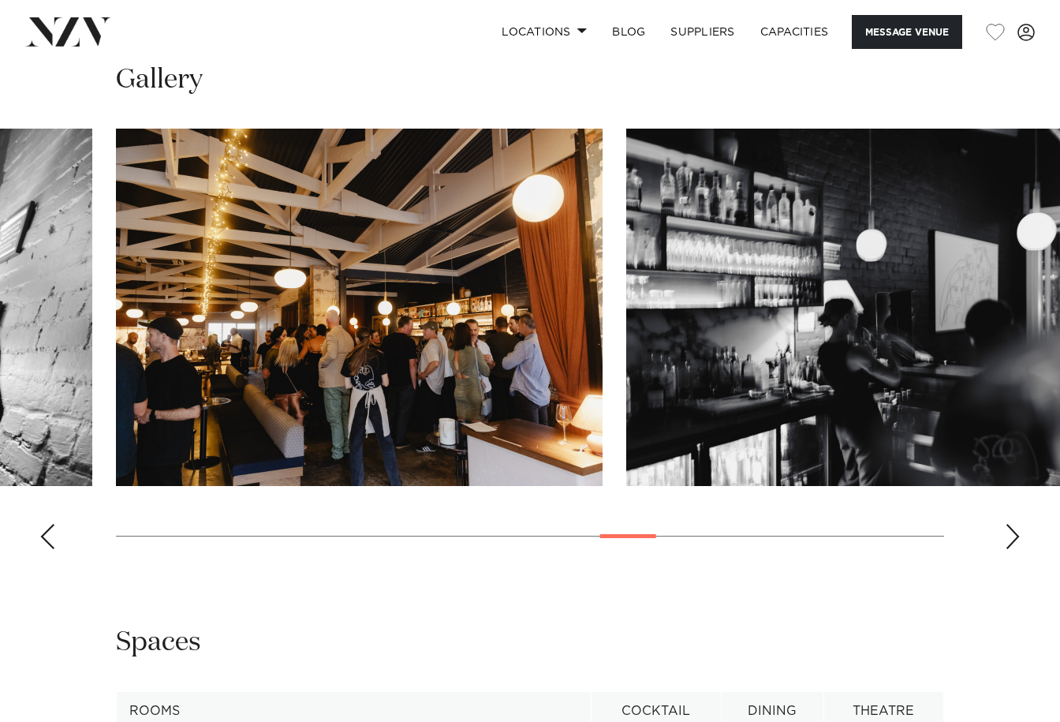
click at [1010, 549] on div "Next slide" at bounding box center [1013, 536] width 16 height 25
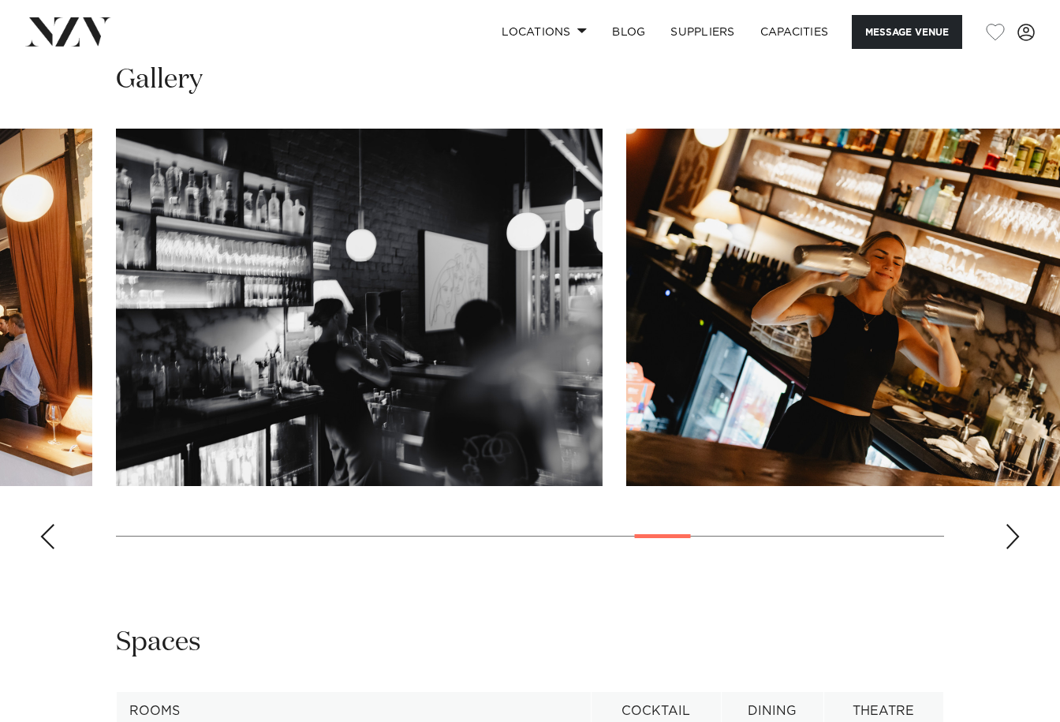
click at [1010, 549] on div "Next slide" at bounding box center [1013, 536] width 16 height 25
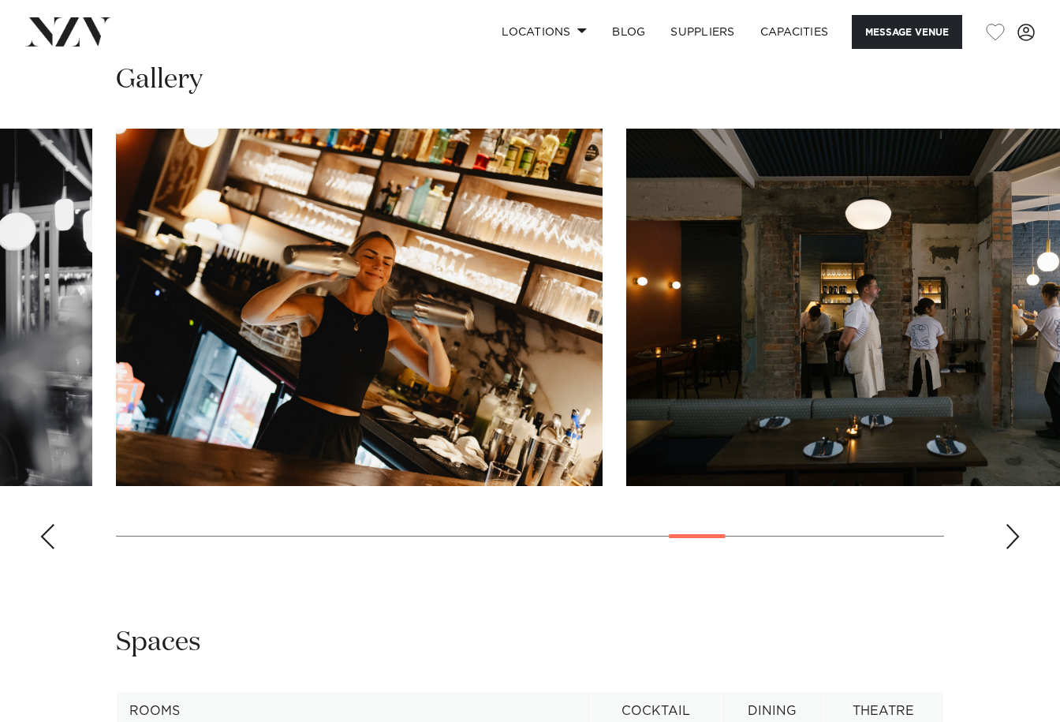
click at [1010, 549] on div "Next slide" at bounding box center [1013, 536] width 16 height 25
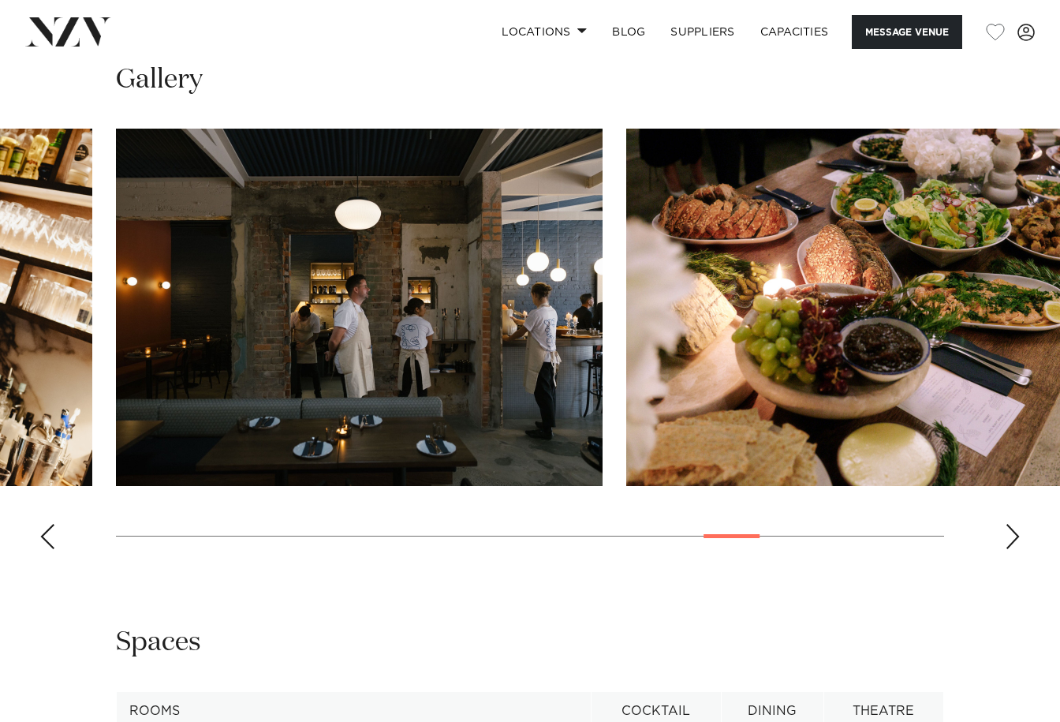
click at [1010, 549] on div "Next slide" at bounding box center [1013, 536] width 16 height 25
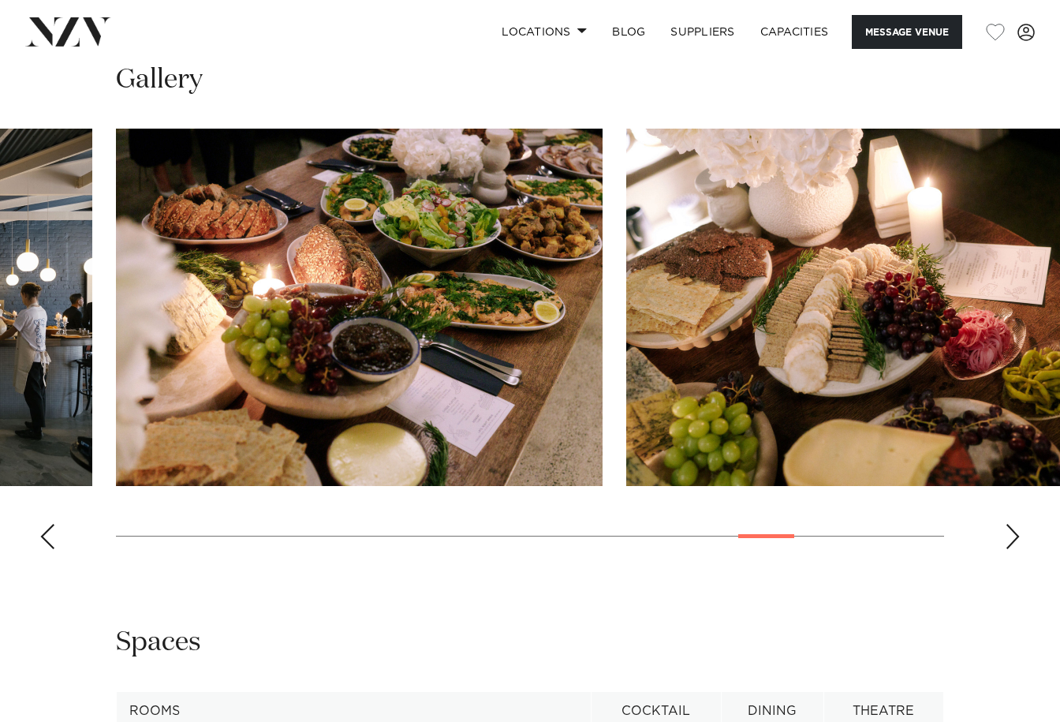
click at [1010, 549] on div "Next slide" at bounding box center [1013, 536] width 16 height 25
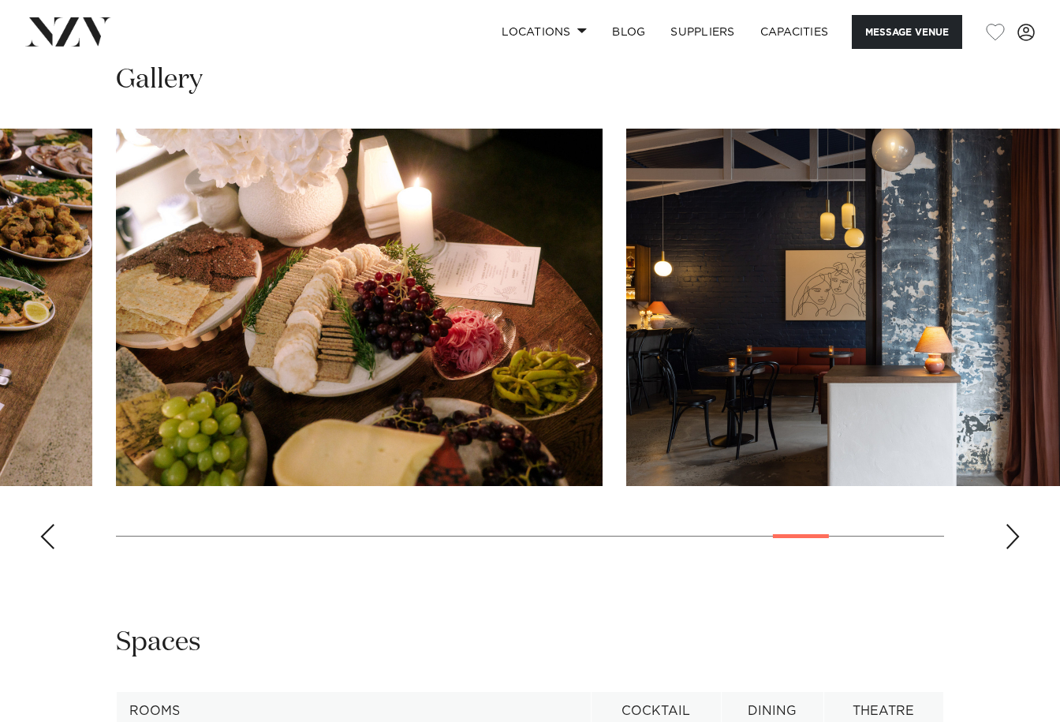
click at [1010, 549] on div "Next slide" at bounding box center [1013, 536] width 16 height 25
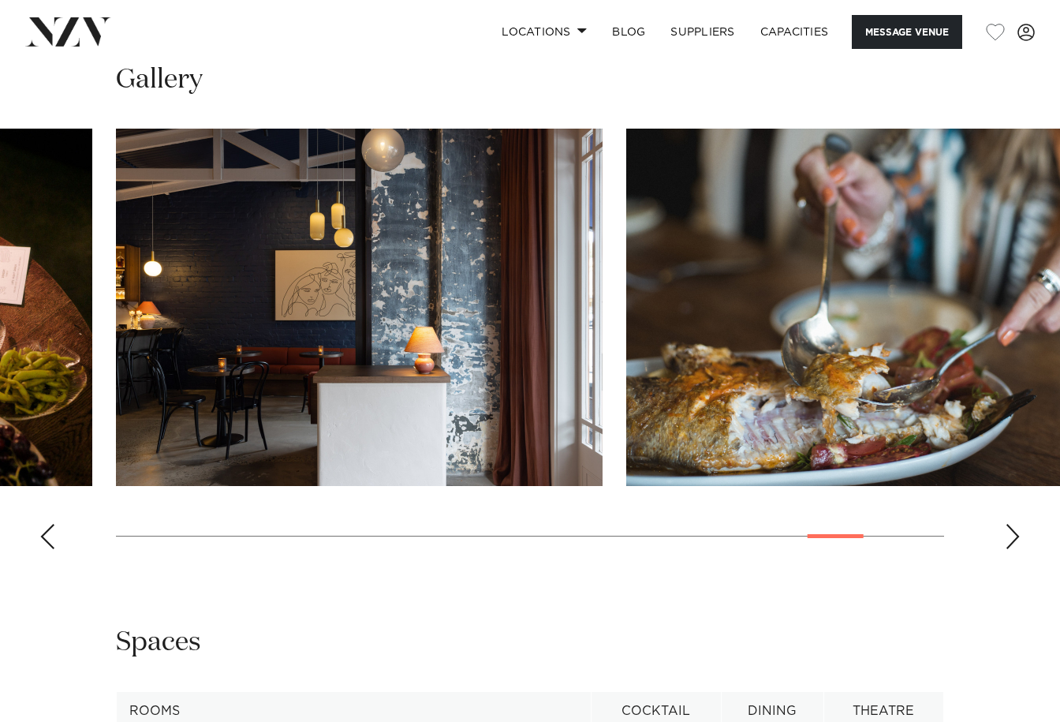
click at [1010, 549] on div "Next slide" at bounding box center [1013, 536] width 16 height 25
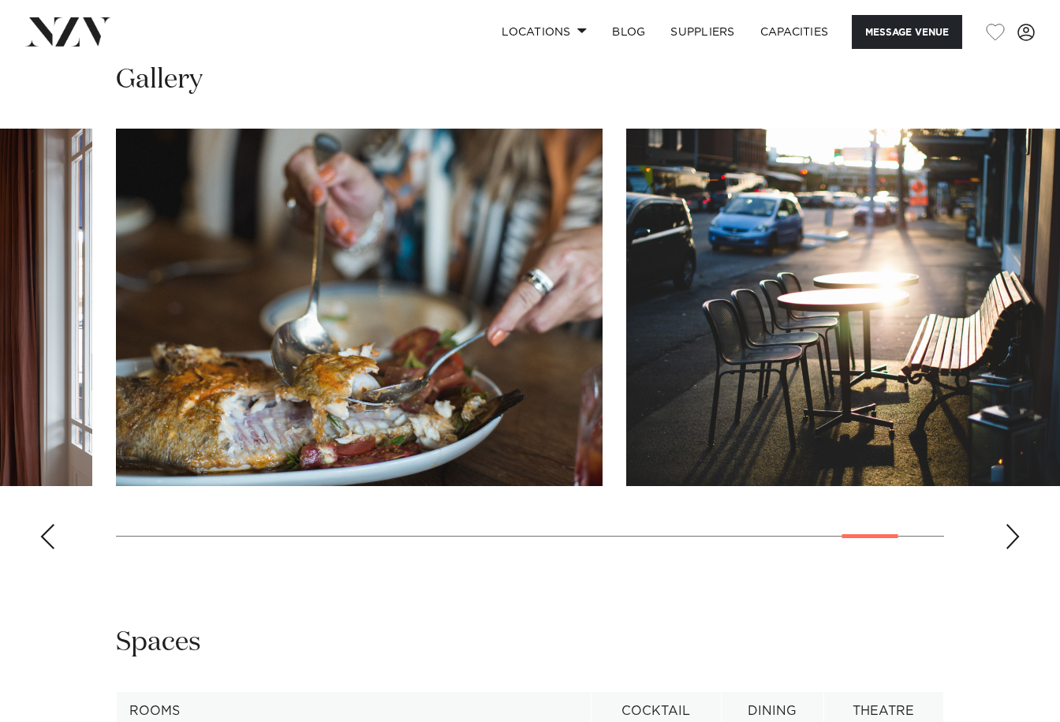
click at [1010, 549] on div "Next slide" at bounding box center [1013, 536] width 16 height 25
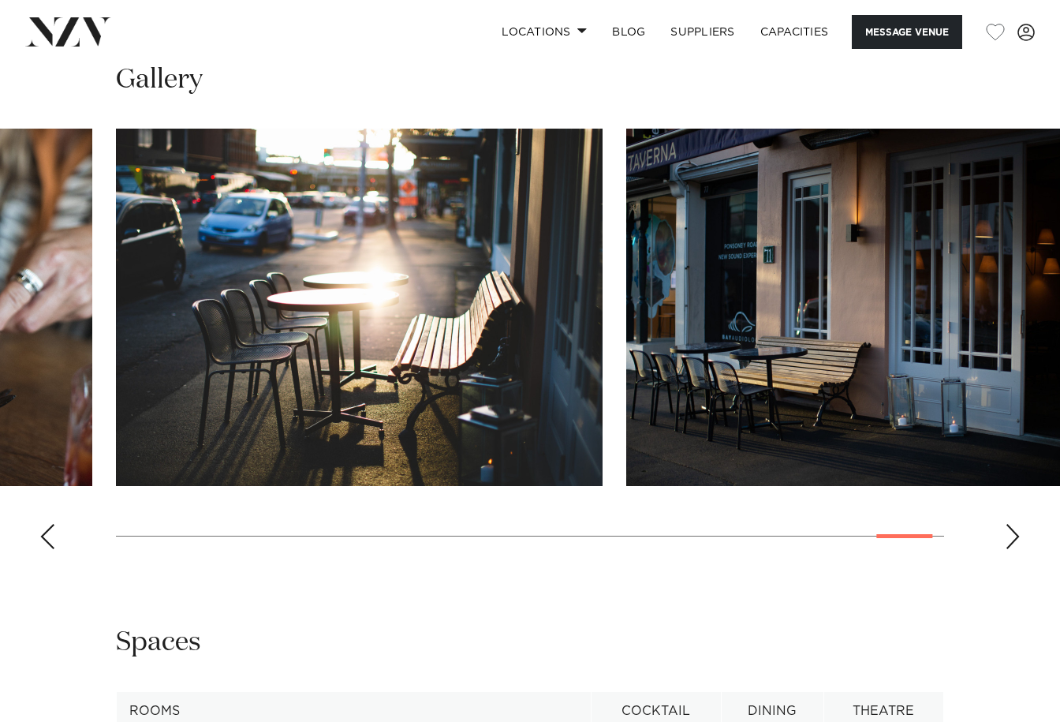
click at [1010, 549] on div "Next slide" at bounding box center [1013, 536] width 16 height 25
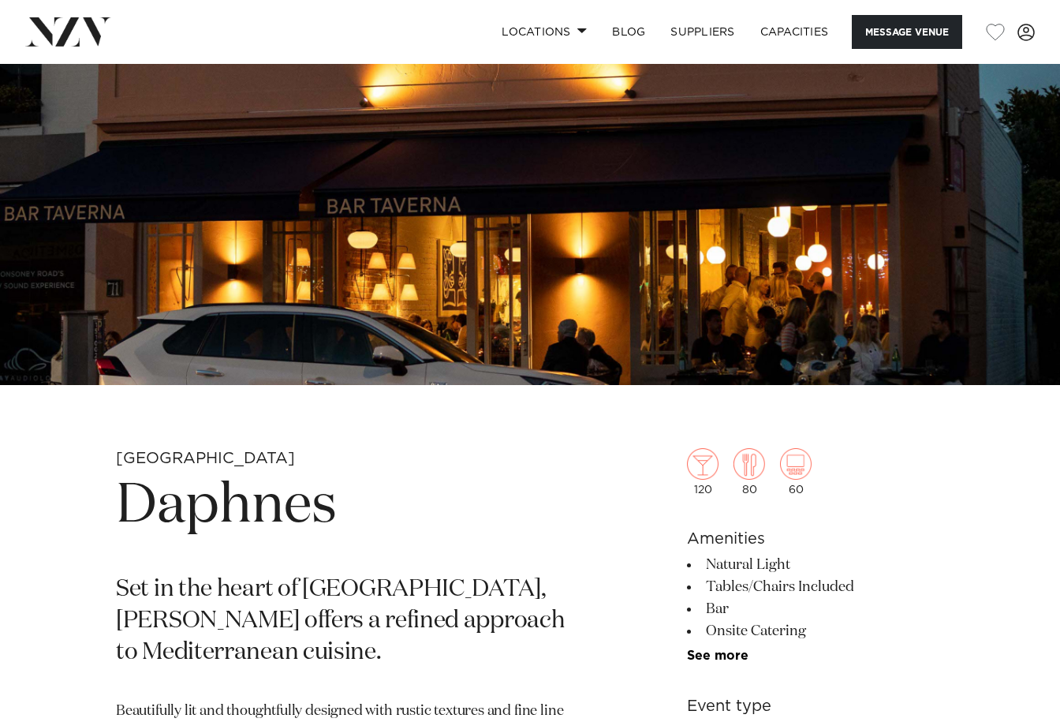
scroll to position [0, 0]
